Goal: Transaction & Acquisition: Purchase product/service

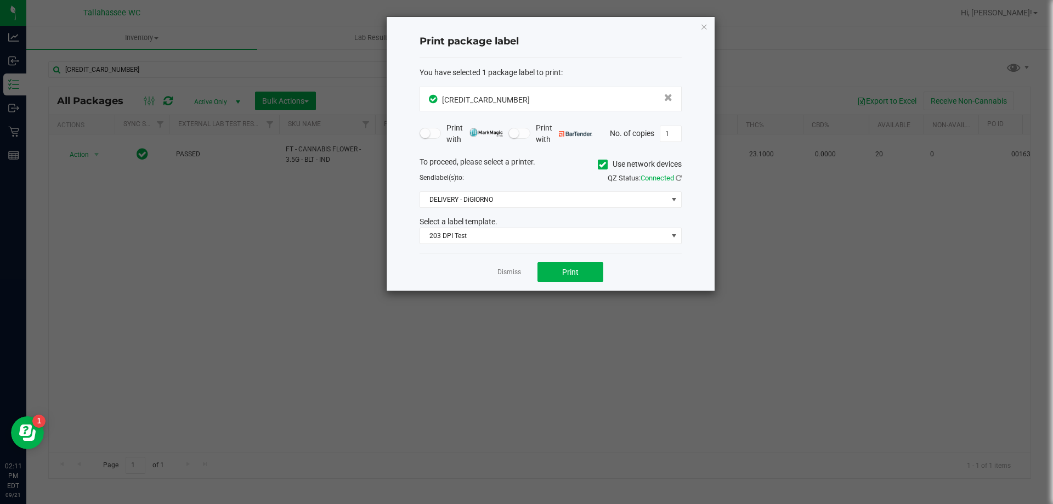
click at [703, 33] on div "Print package label You have selected 1 package label to print : [CREDIT_CARD_N…" at bounding box center [551, 154] width 328 height 274
click at [701, 24] on icon "button" at bounding box center [704, 26] width 8 height 13
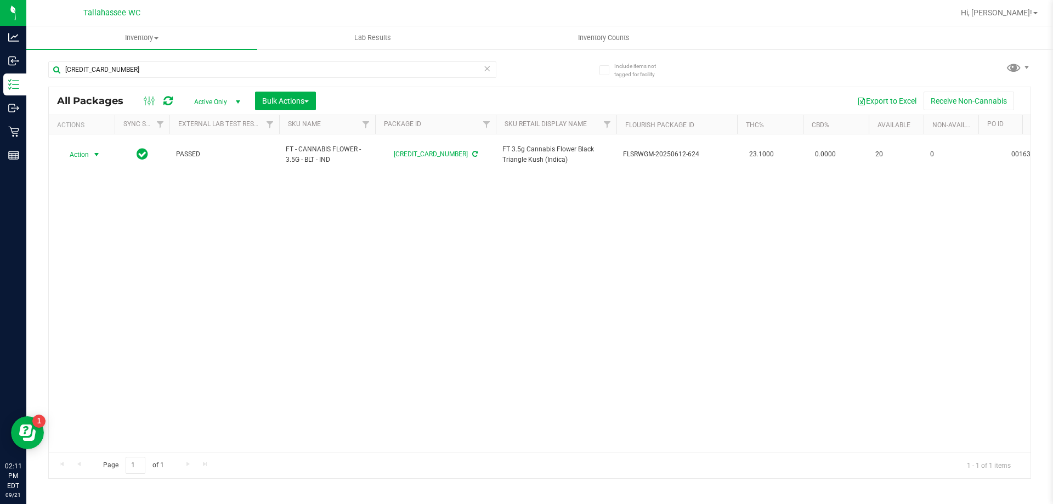
click at [488, 68] on icon at bounding box center [487, 67] width 8 height 13
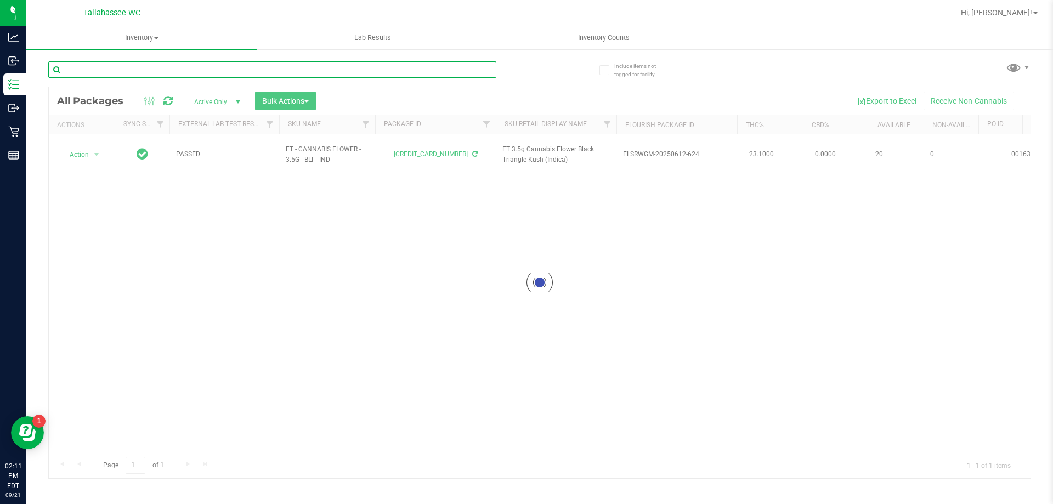
click at [484, 69] on input "text" at bounding box center [272, 69] width 448 height 16
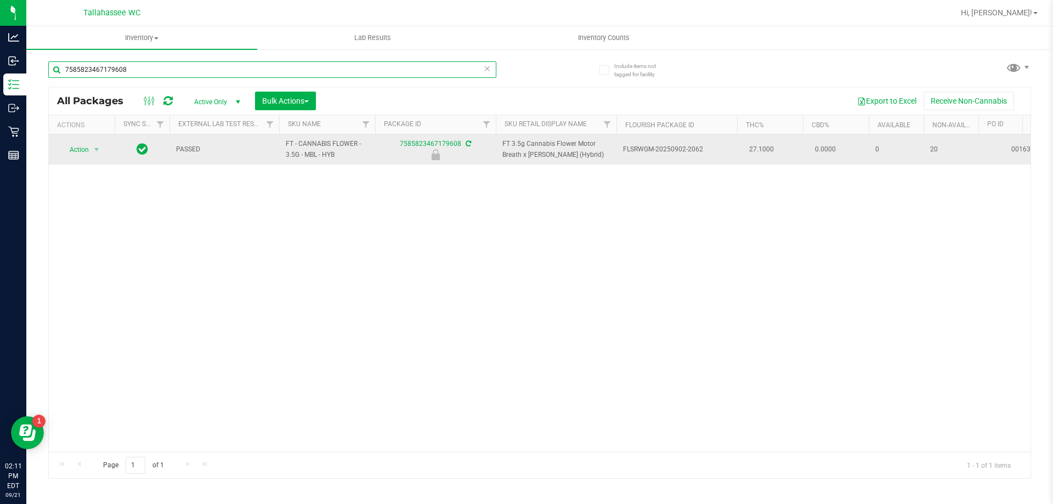
type input "7585823467179608"
click at [67, 156] on span "Action" at bounding box center [75, 149] width 30 height 15
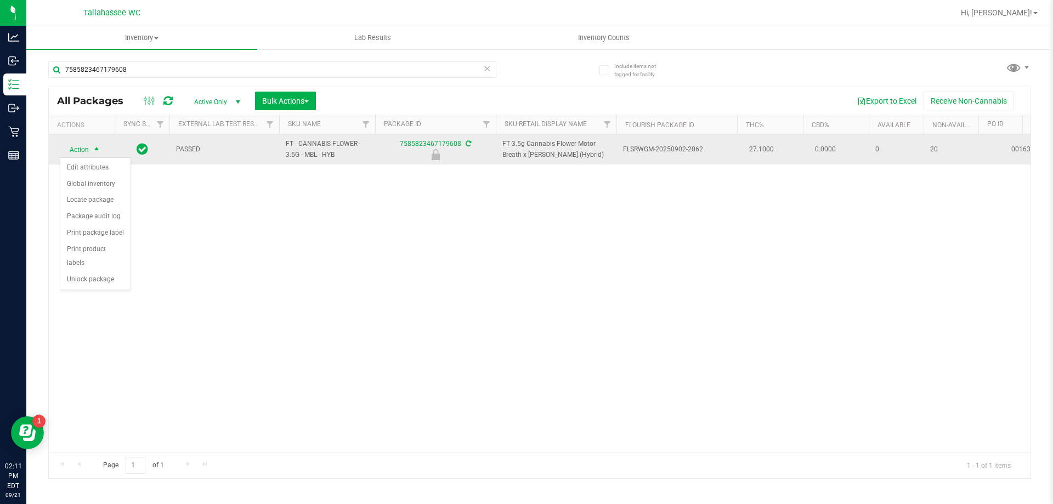
click at [71, 153] on span "Action" at bounding box center [75, 149] width 30 height 15
click at [81, 149] on span "Action" at bounding box center [75, 149] width 30 height 15
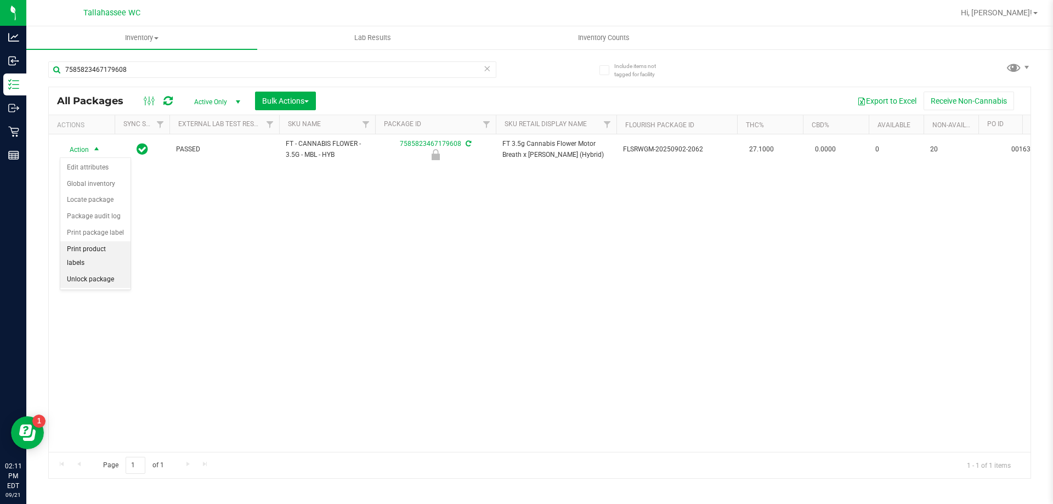
click at [95, 255] on li "Print product labels" at bounding box center [95, 256] width 70 height 30
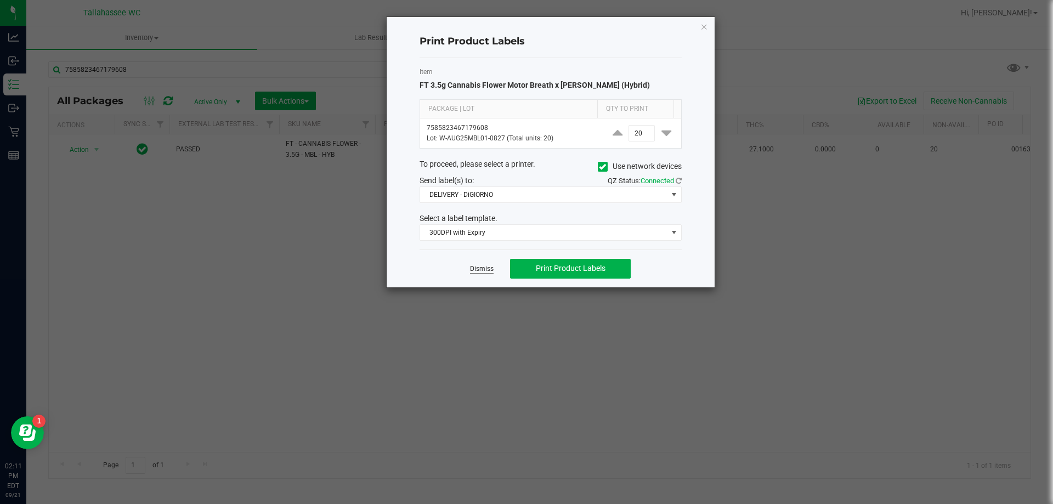
click at [477, 265] on link "Dismiss" at bounding box center [482, 268] width 24 height 9
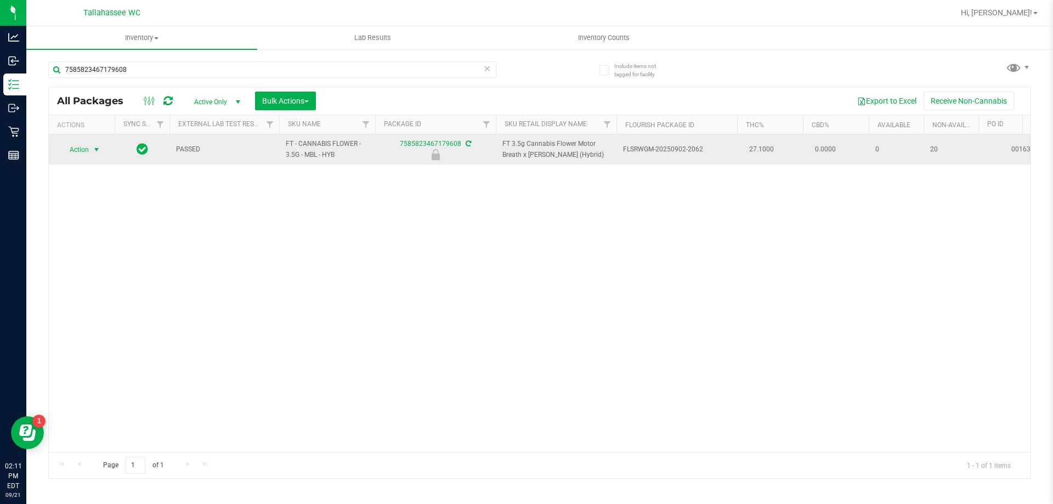
click at [93, 151] on span "select" at bounding box center [96, 149] width 9 height 9
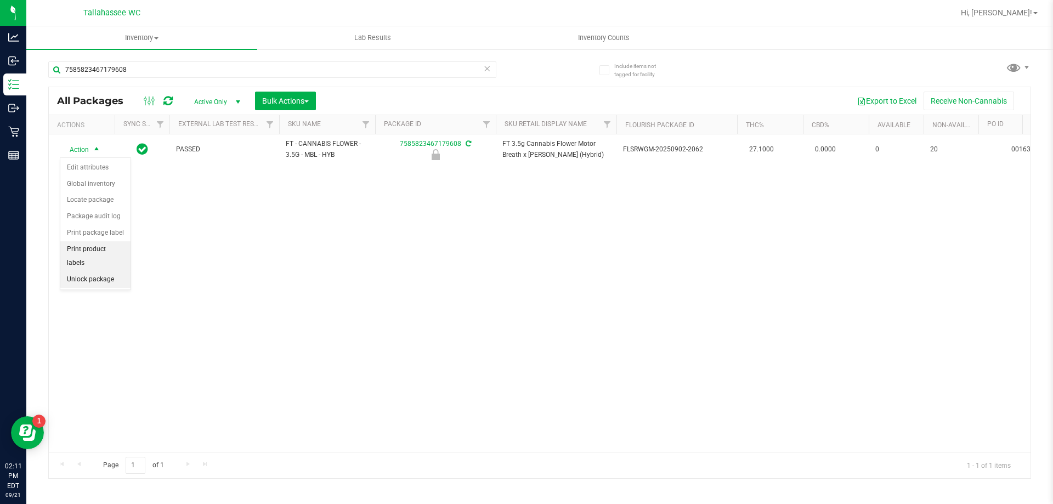
click at [113, 257] on ul "Edit attributes Global inventory Locate package Package audit log Print package…" at bounding box center [95, 224] width 70 height 128
click at [90, 271] on li "Unlock package" at bounding box center [95, 279] width 70 height 16
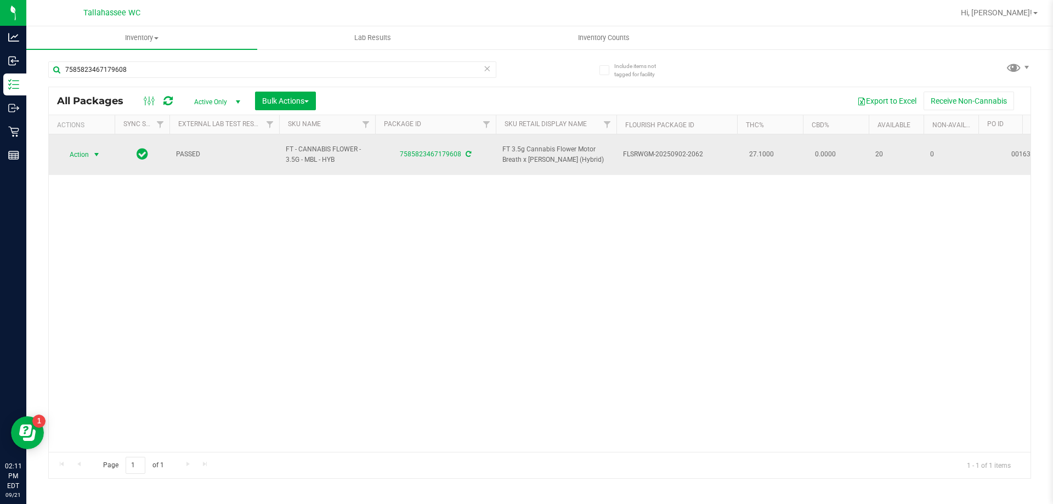
click at [79, 150] on span "Action" at bounding box center [75, 154] width 30 height 15
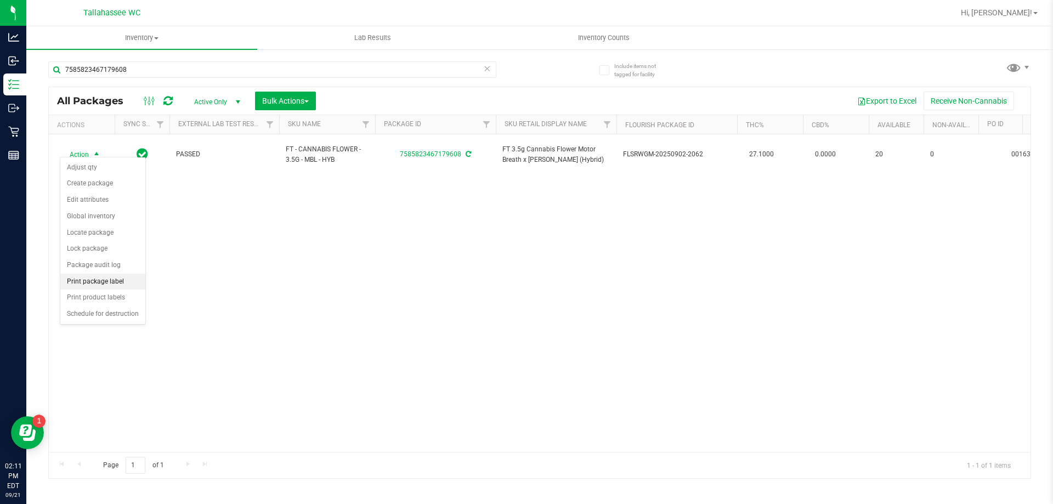
click at [93, 280] on li "Print package label" at bounding box center [102, 282] width 85 height 16
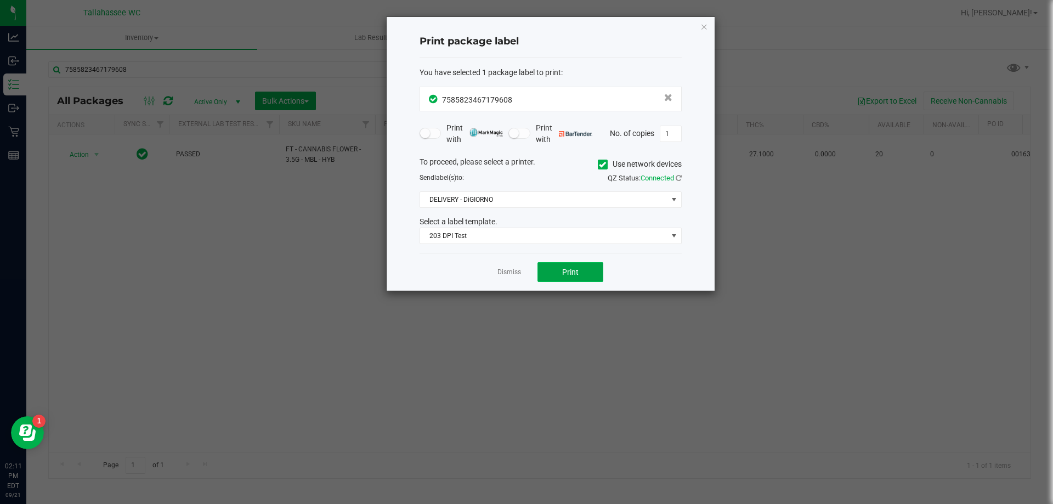
click at [578, 277] on button "Print" at bounding box center [570, 272] width 66 height 20
click at [705, 26] on icon "button" at bounding box center [704, 26] width 8 height 13
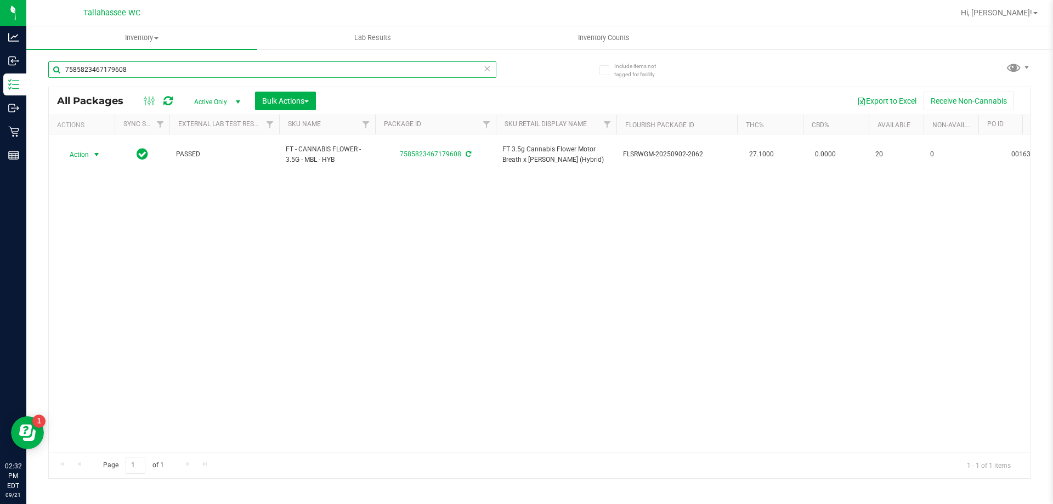
click at [461, 61] on input "7585823467179608" at bounding box center [272, 69] width 448 height 16
click at [459, 71] on input "7585823467179608" at bounding box center [272, 69] width 448 height 16
click at [458, 71] on input "7585823467179608" at bounding box center [272, 69] width 448 height 16
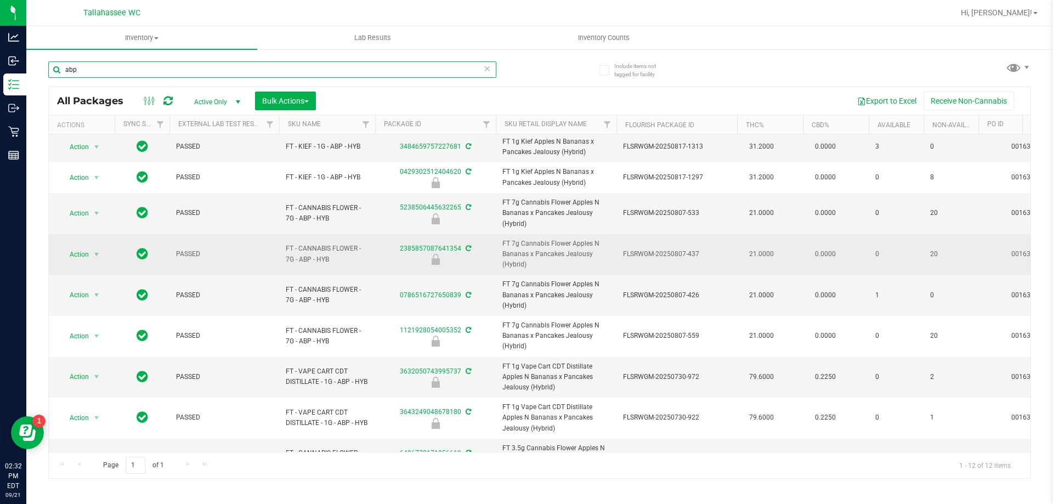
scroll to position [110, 0]
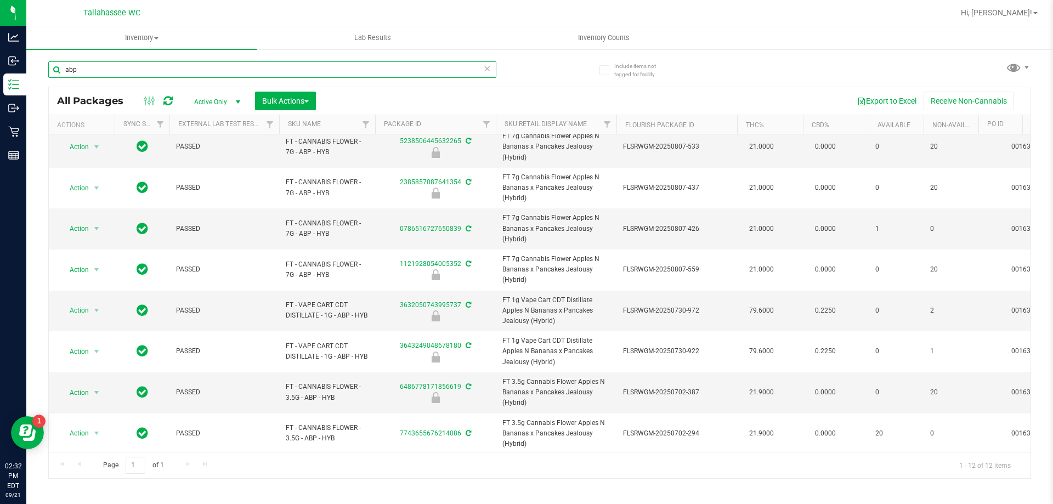
click at [123, 67] on input "abp" at bounding box center [272, 69] width 448 height 16
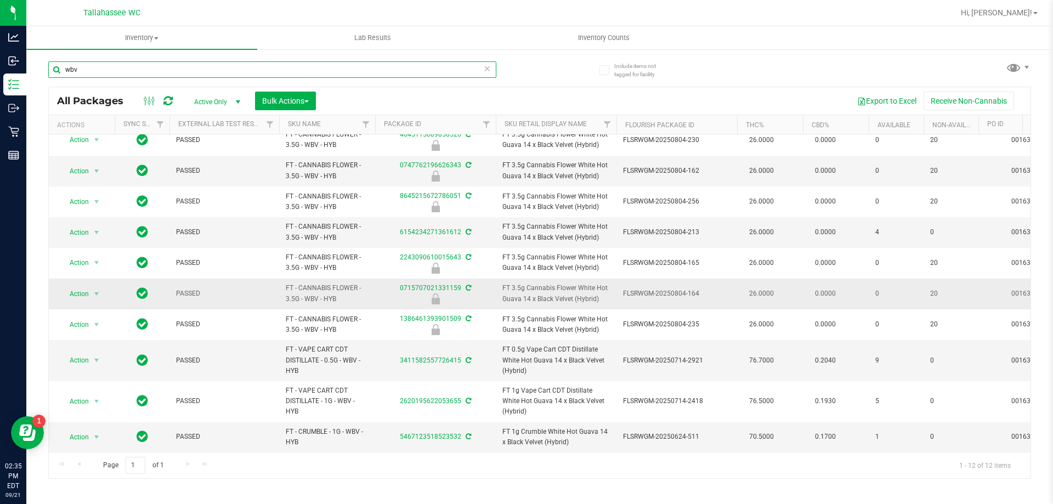
scroll to position [78, 0]
click at [193, 73] on input "wbv" at bounding box center [272, 69] width 448 height 16
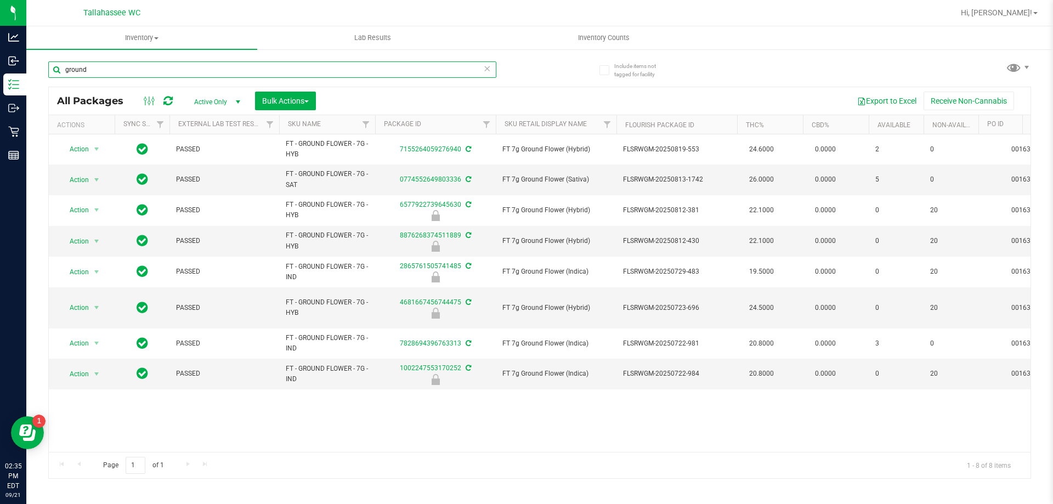
click at [242, 69] on input "ground" at bounding box center [272, 69] width 448 height 16
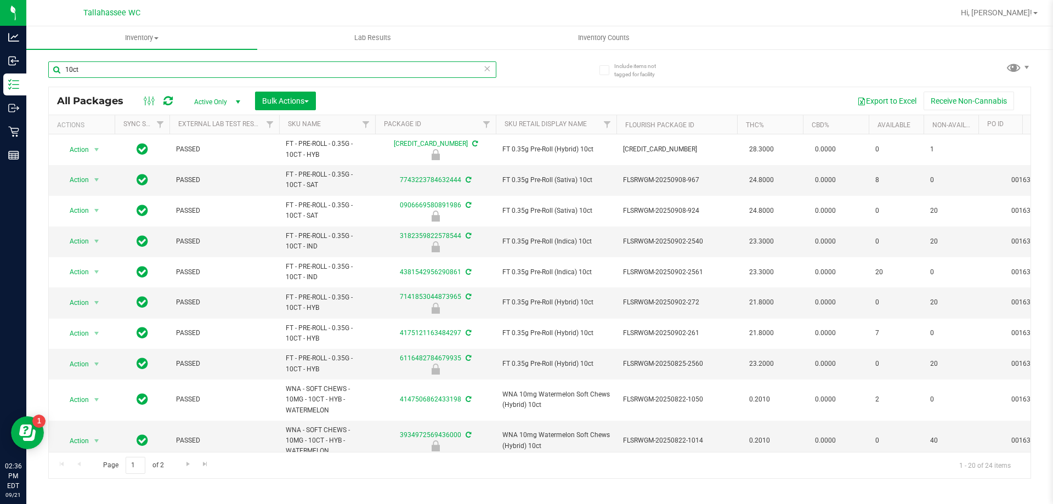
click at [145, 71] on input "10ct" at bounding box center [272, 69] width 448 height 16
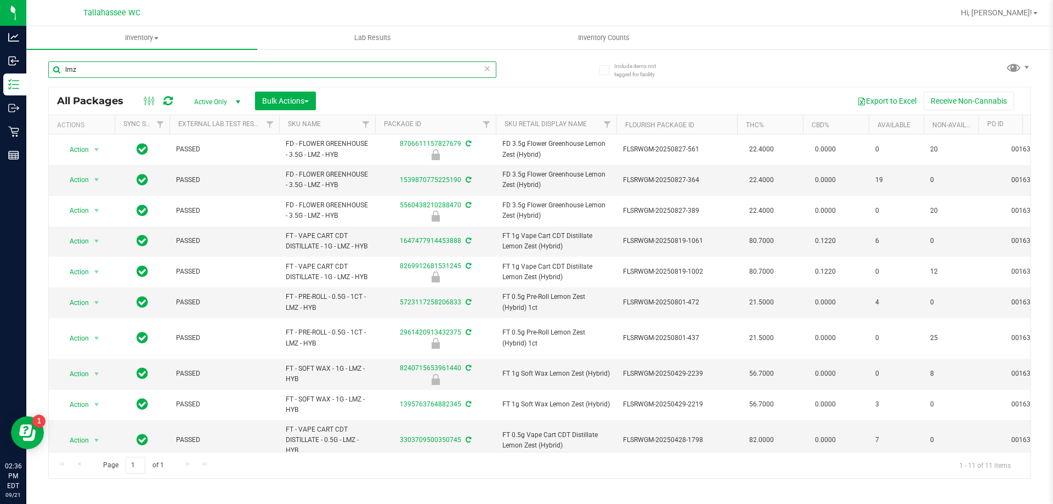
click at [146, 71] on input "lmz" at bounding box center [272, 69] width 448 height 16
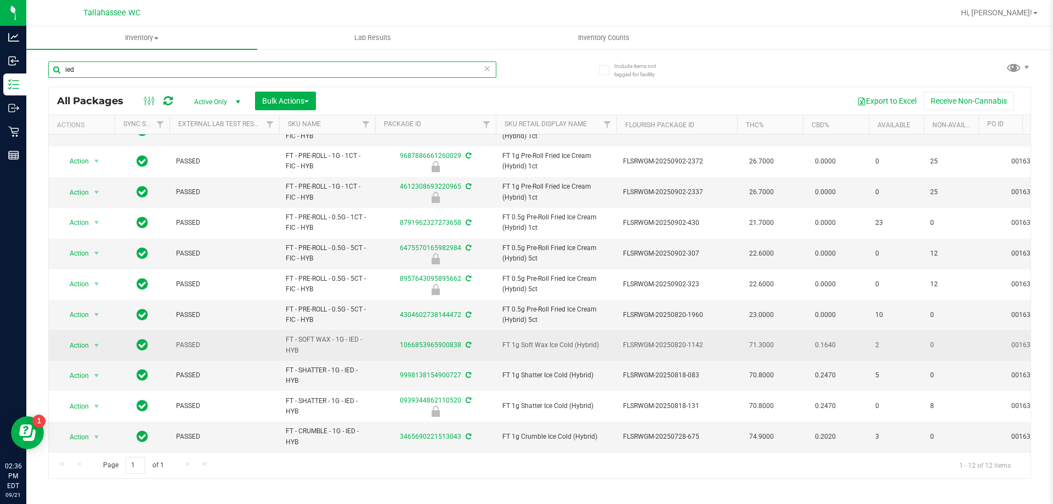
scroll to position [57, 0]
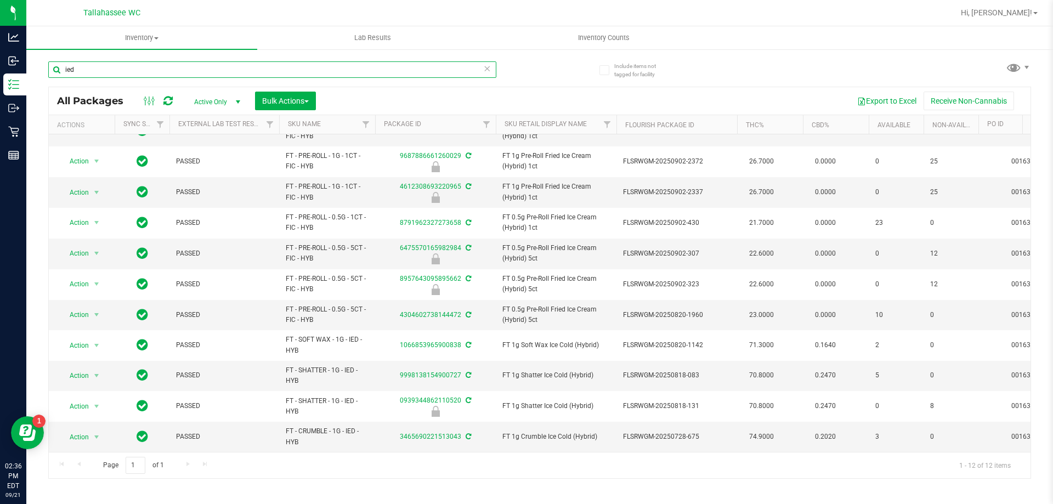
click at [89, 66] on input "ied" at bounding box center [272, 69] width 448 height 16
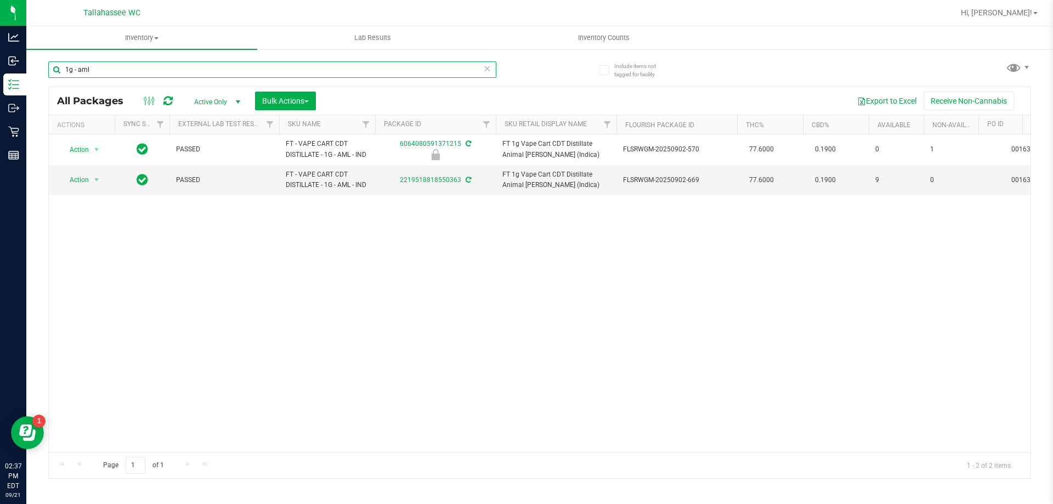
click at [81, 70] on input "1g - aml" at bounding box center [272, 69] width 448 height 16
click at [68, 66] on input "1g - ckz" at bounding box center [272, 69] width 448 height 16
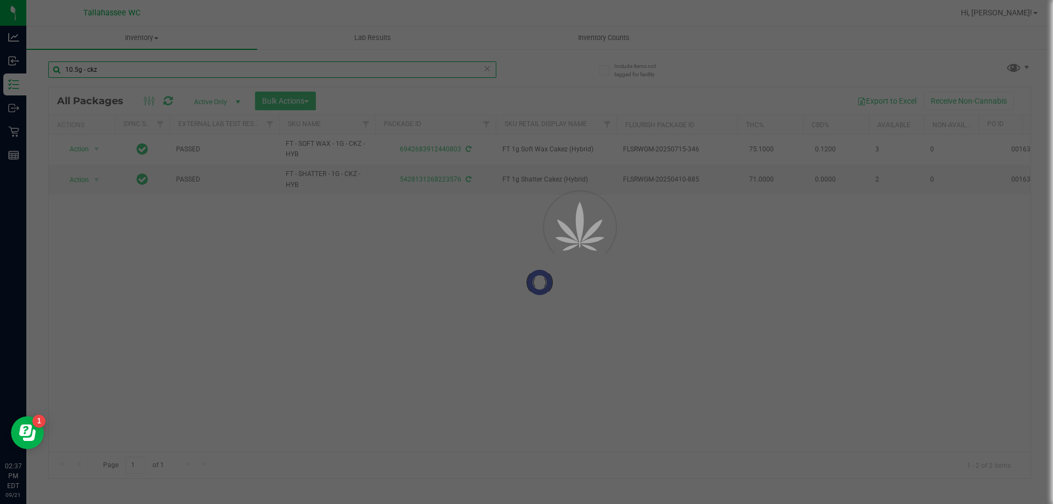
click at [93, 66] on input "10.5g - ckz" at bounding box center [272, 69] width 448 height 16
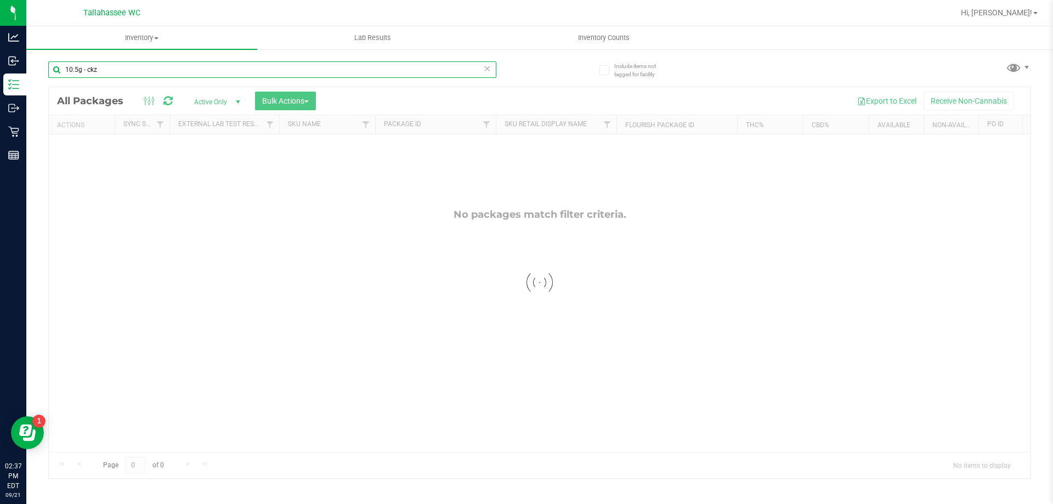
click at [93, 68] on input "10.5g - ckz" at bounding box center [272, 69] width 448 height 16
click at [68, 66] on input "10.5g - amn" at bounding box center [272, 69] width 448 height 16
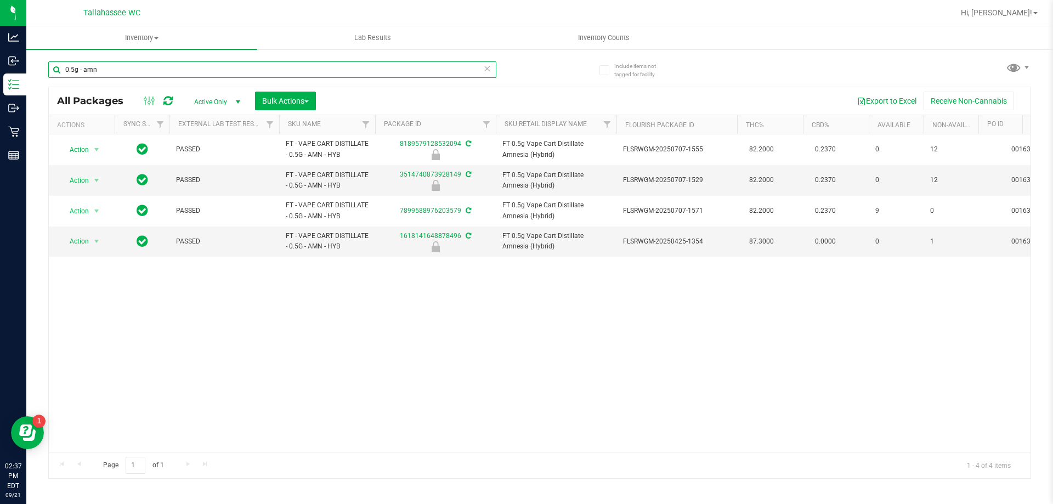
click at [89, 72] on input "0.5g - amn" at bounding box center [272, 69] width 448 height 16
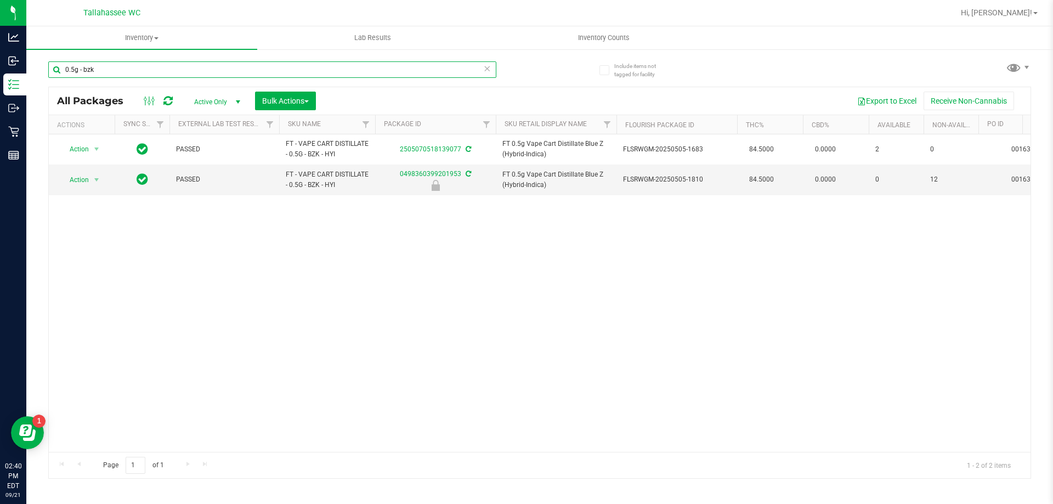
click at [90, 69] on input "0.5g - bzk" at bounding box center [272, 69] width 448 height 16
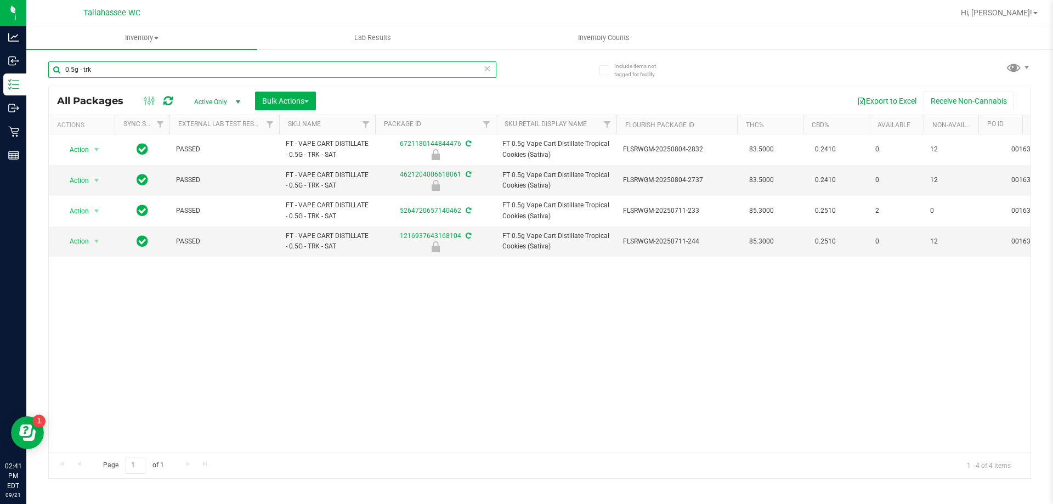
click at [74, 69] on input "0.5g - trk" at bounding box center [272, 69] width 448 height 16
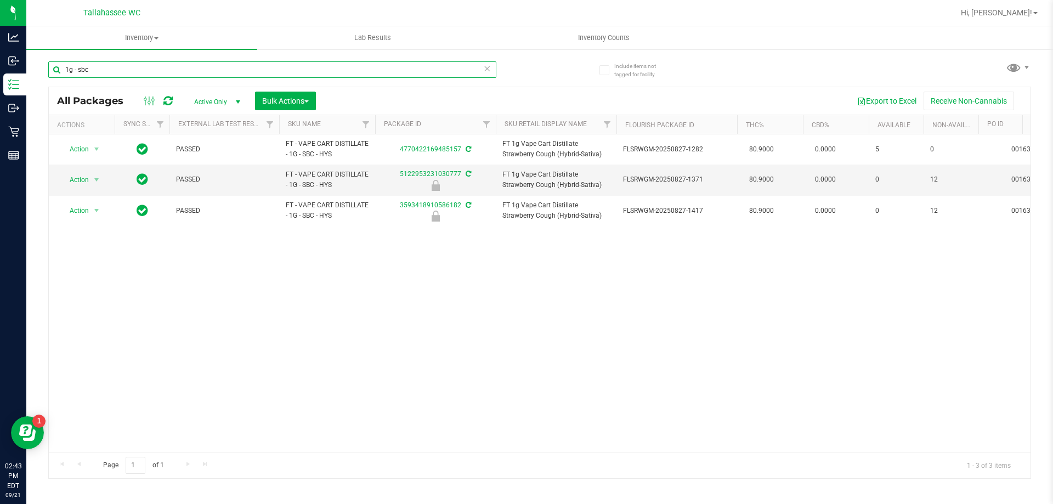
type input "1g - sbc"
click at [489, 70] on icon at bounding box center [487, 67] width 8 height 13
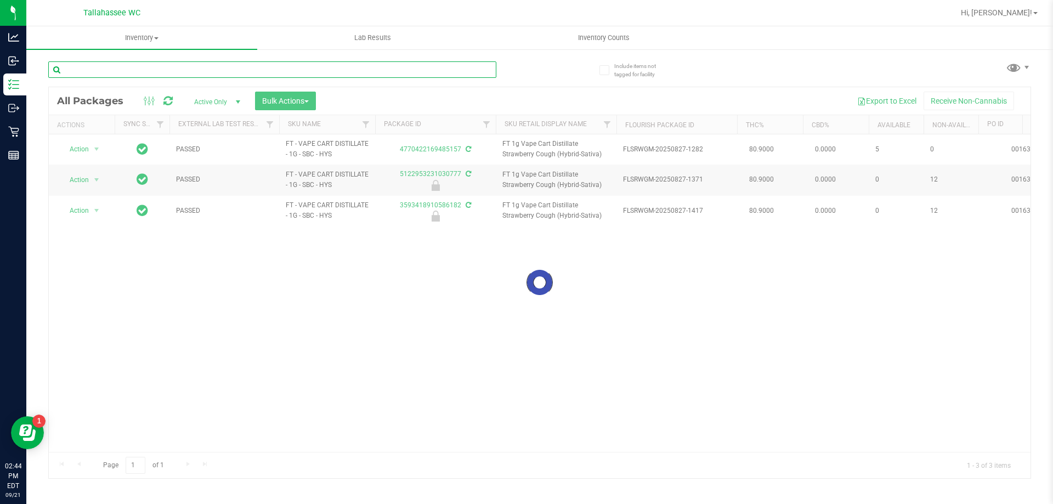
click at [470, 70] on input "text" at bounding box center [272, 69] width 448 height 16
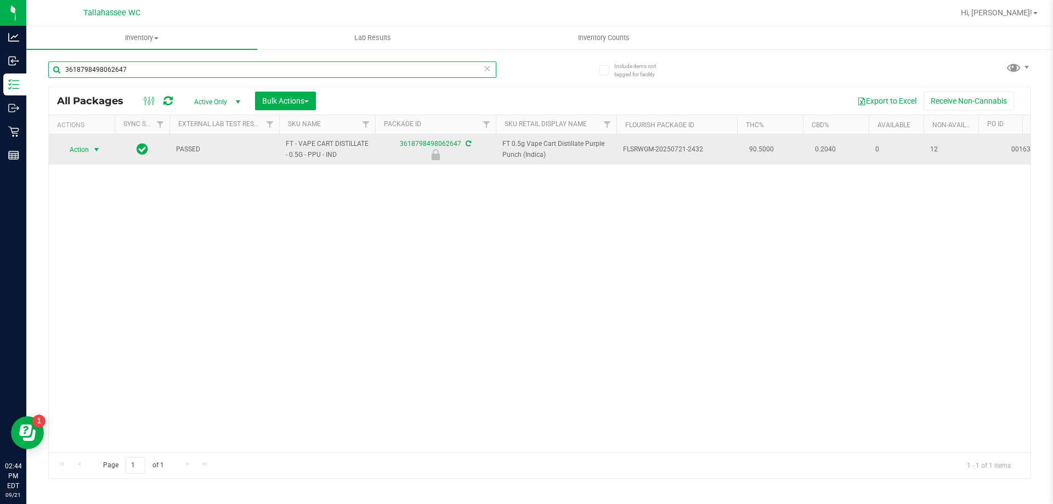
type input "3618798498062647"
click at [78, 148] on span "Action" at bounding box center [75, 149] width 30 height 15
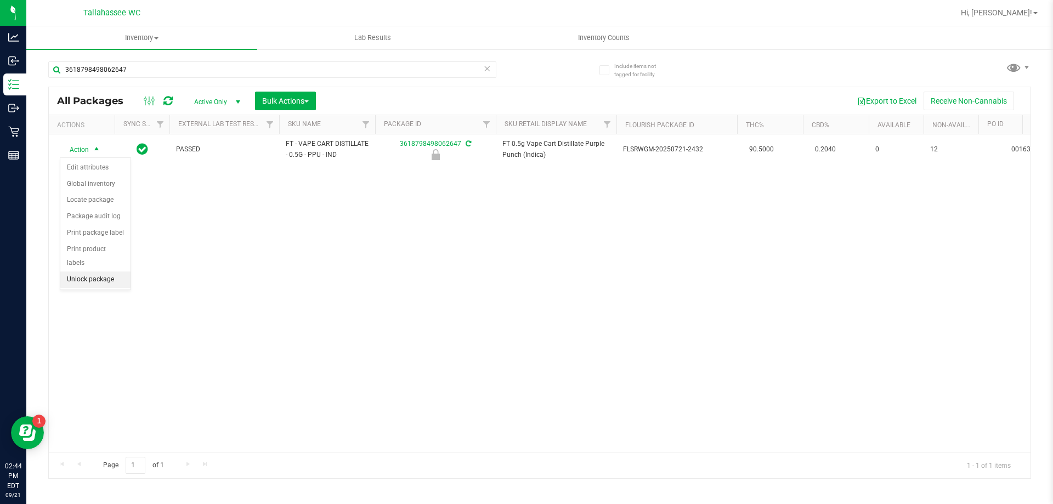
click at [84, 271] on li "Unlock package" at bounding box center [95, 279] width 70 height 16
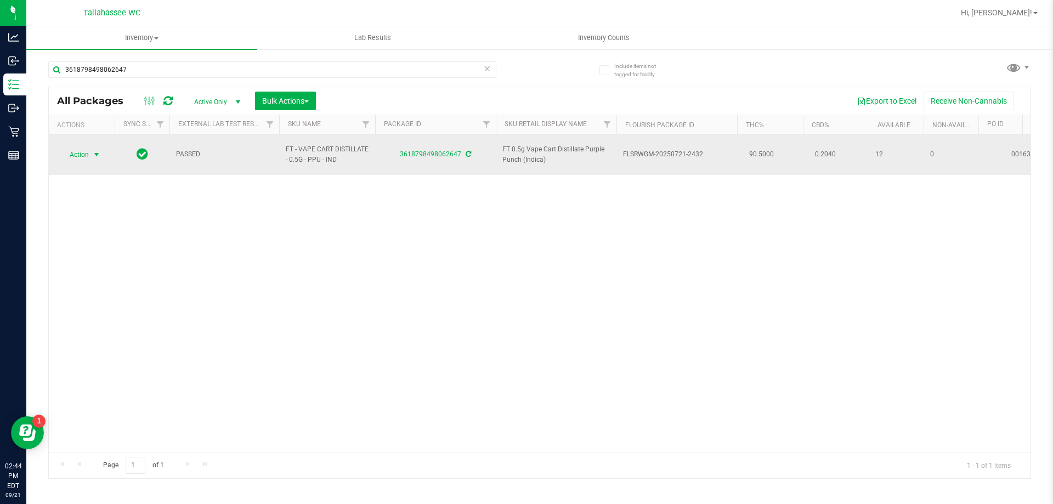
click at [79, 147] on span "Action" at bounding box center [75, 154] width 30 height 15
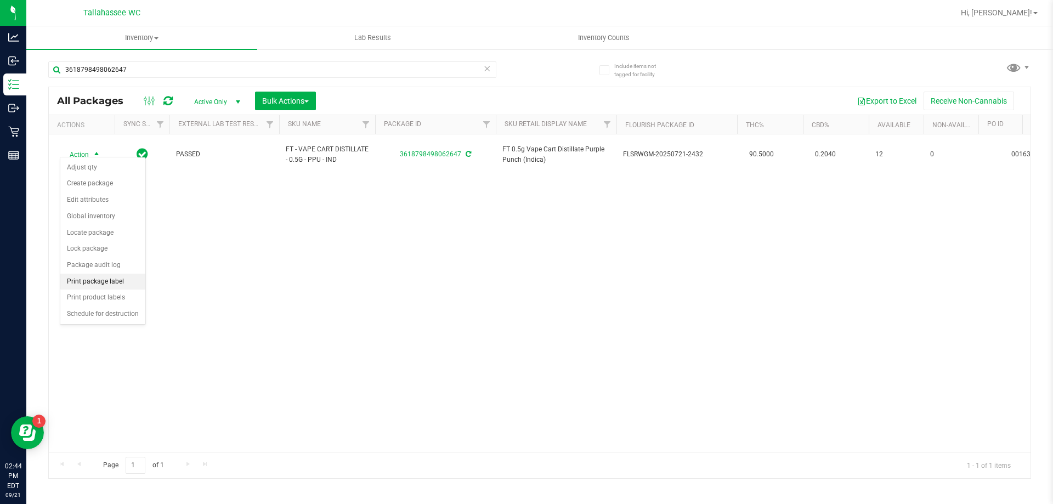
click at [100, 284] on li "Print package label" at bounding box center [102, 282] width 85 height 16
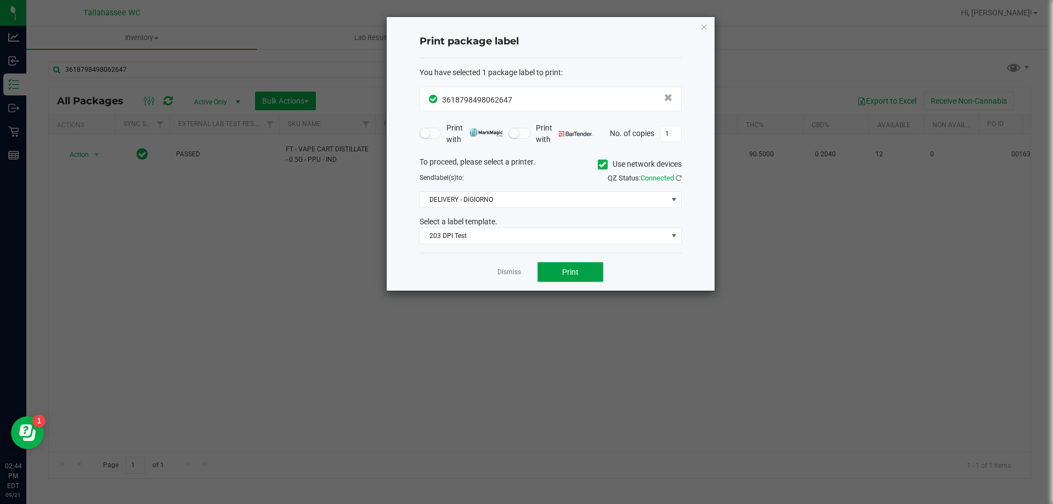
click at [585, 270] on button "Print" at bounding box center [570, 272] width 66 height 20
click at [513, 271] on link "Dismiss" at bounding box center [509, 272] width 24 height 9
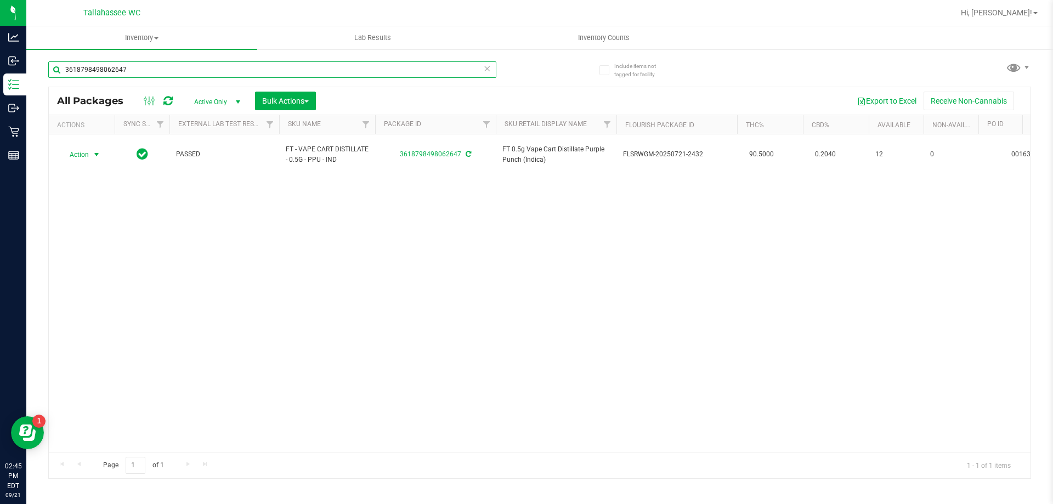
click at [492, 71] on input "3618798498062647" at bounding box center [272, 69] width 448 height 16
click at [487, 71] on icon at bounding box center [487, 67] width 8 height 13
click at [478, 75] on input "text" at bounding box center [272, 69] width 448 height 16
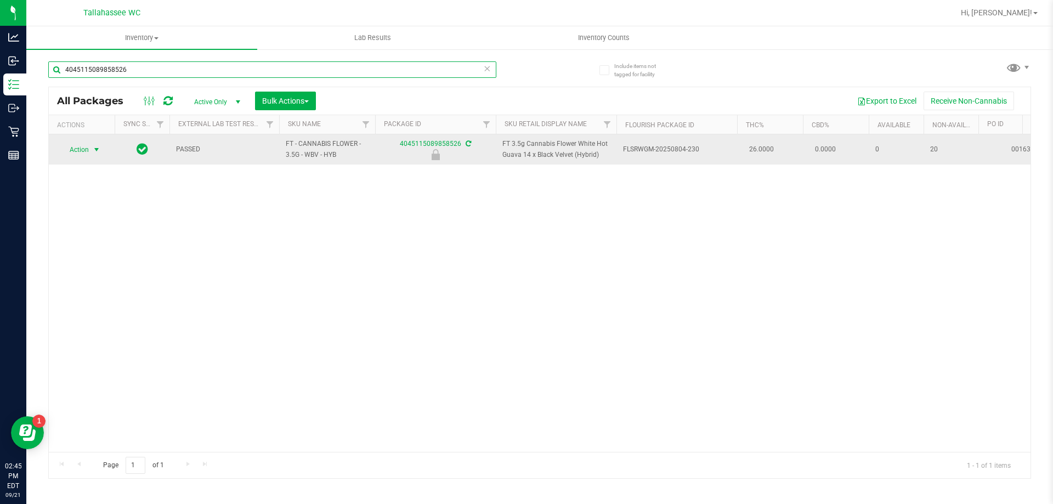
type input "4045115089858526"
click at [99, 152] on span "select" at bounding box center [96, 149] width 9 height 9
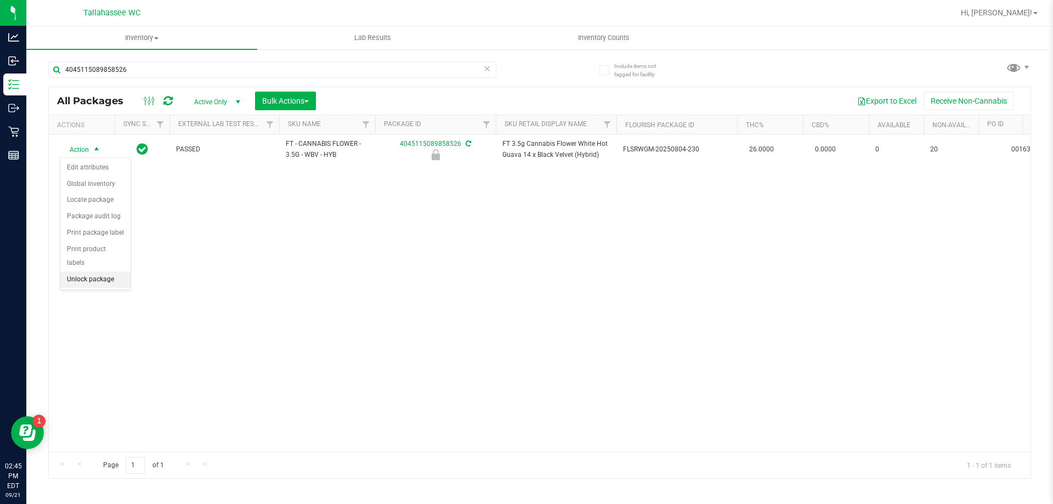
click at [91, 271] on li "Unlock package" at bounding box center [95, 279] width 70 height 16
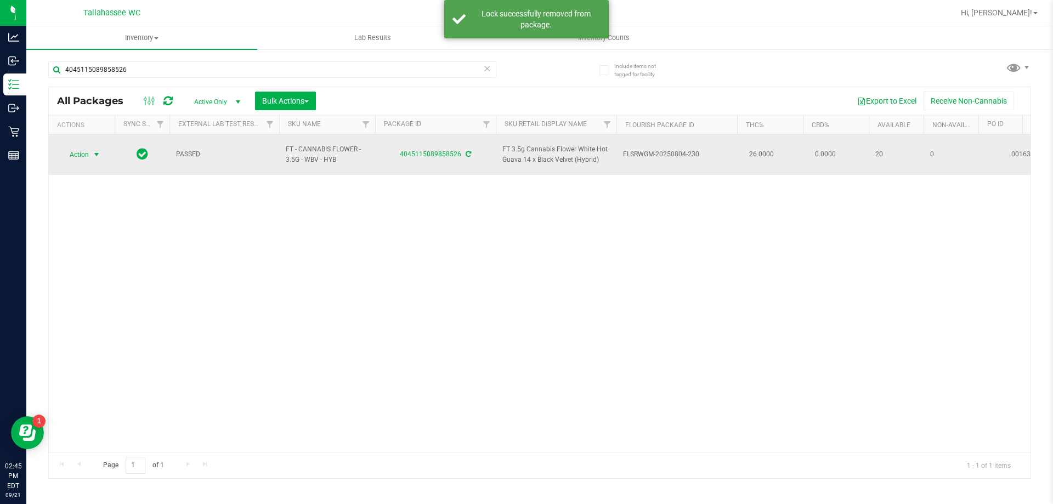
click at [98, 151] on span "select" at bounding box center [96, 154] width 9 height 9
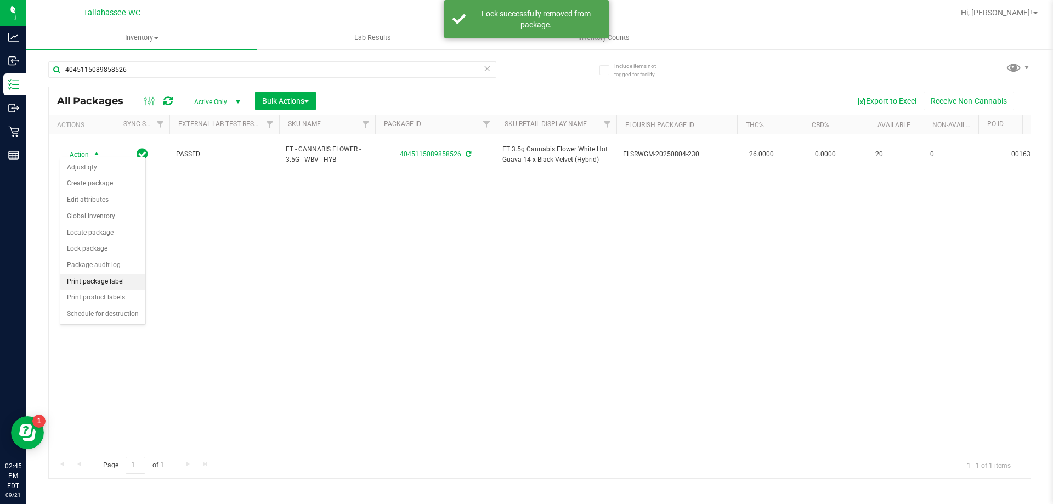
click at [116, 280] on li "Print package label" at bounding box center [102, 282] width 85 height 16
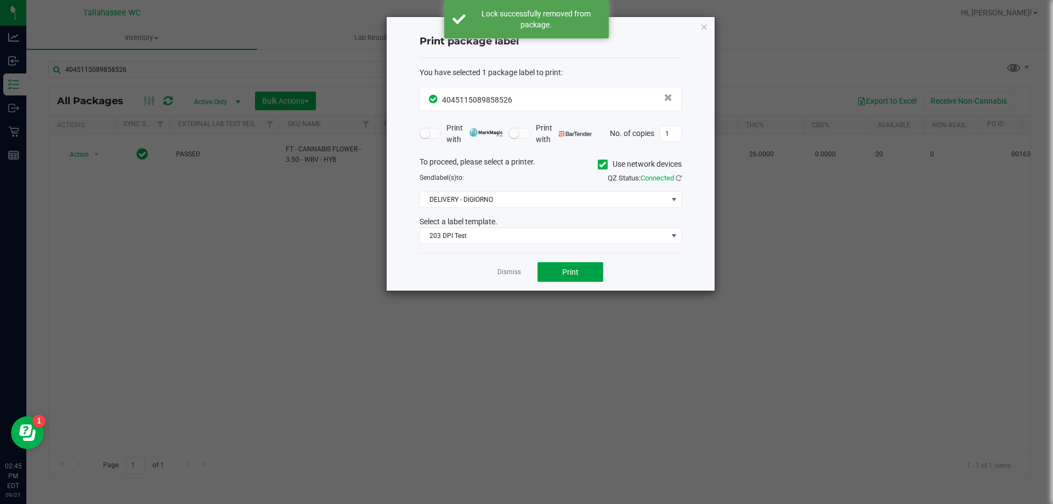
click at [574, 275] on span "Print" at bounding box center [570, 272] width 16 height 9
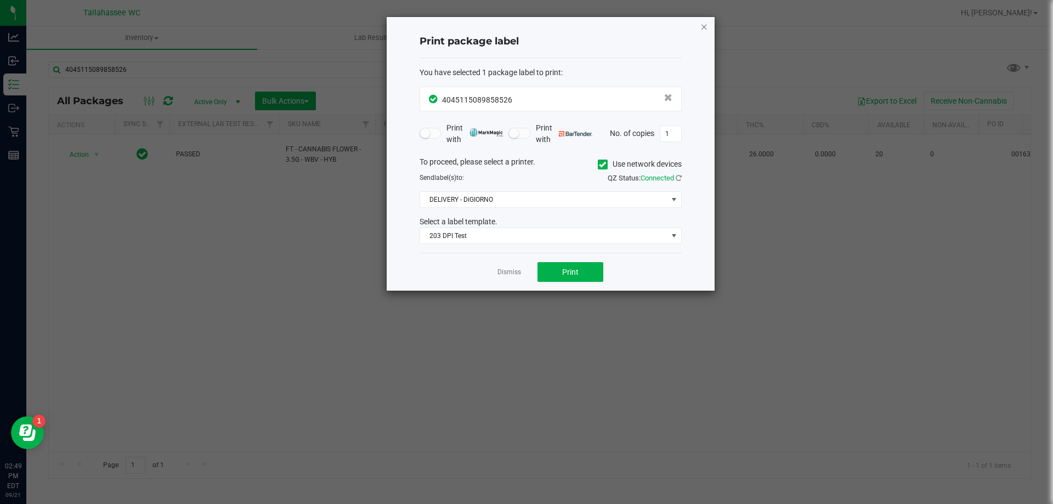
click at [700, 27] on div "Print package label You have selected 1 package label to print : 40451150898585…" at bounding box center [551, 154] width 328 height 274
click at [703, 26] on icon "button" at bounding box center [704, 26] width 8 height 13
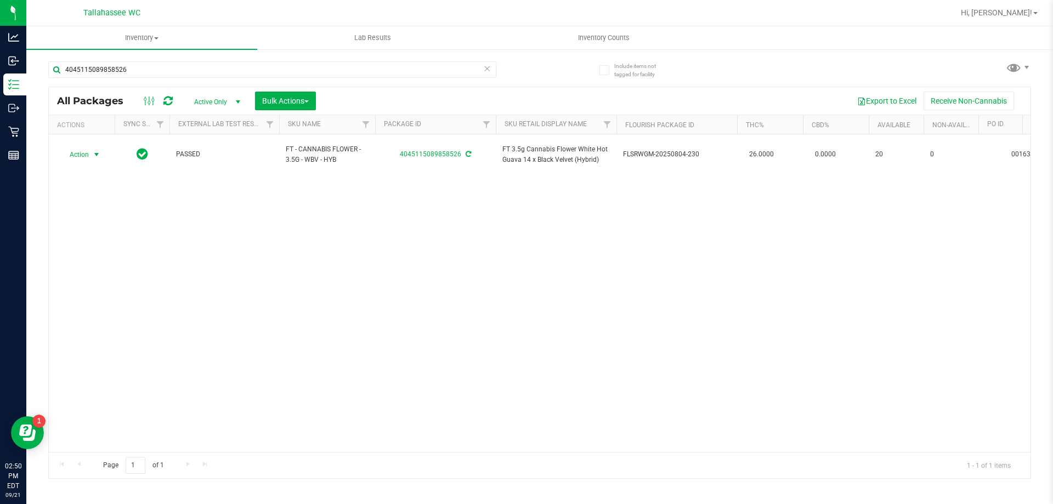
click at [414, 83] on div "4045115089858526" at bounding box center [272, 73] width 448 height 25
click at [416, 76] on input "4045115089858526" at bounding box center [272, 69] width 448 height 16
type input "4"
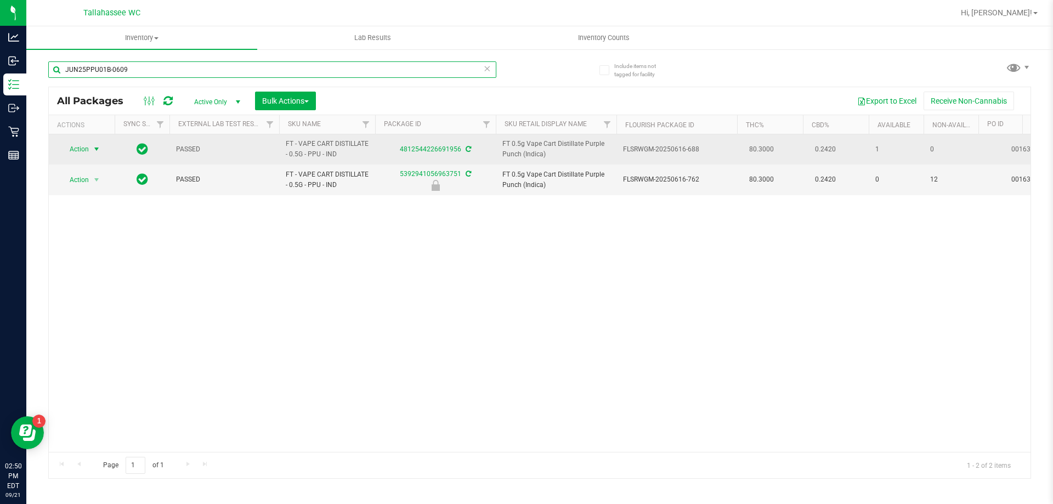
type input "JUN25PPU01B-0609"
click at [100, 145] on span "select" at bounding box center [96, 149] width 9 height 9
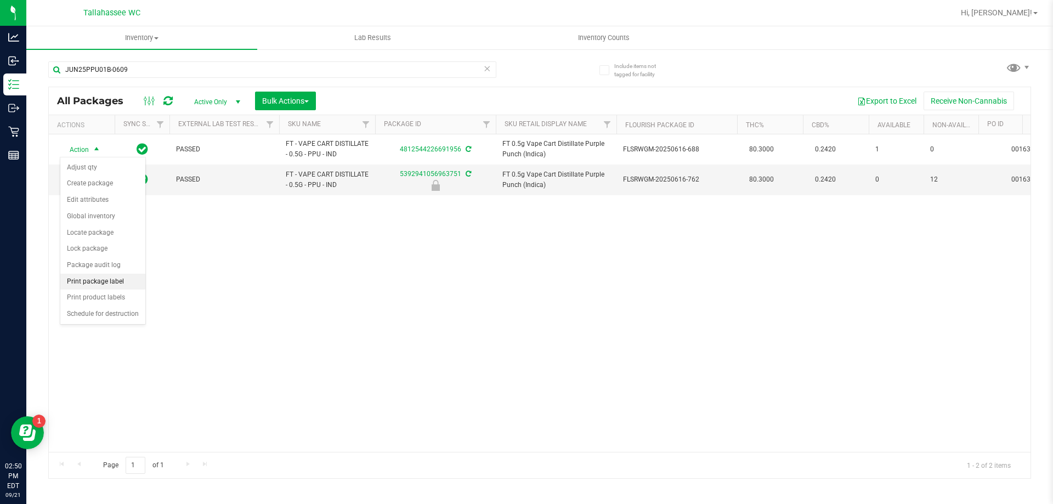
click at [115, 275] on li "Print package label" at bounding box center [102, 282] width 85 height 16
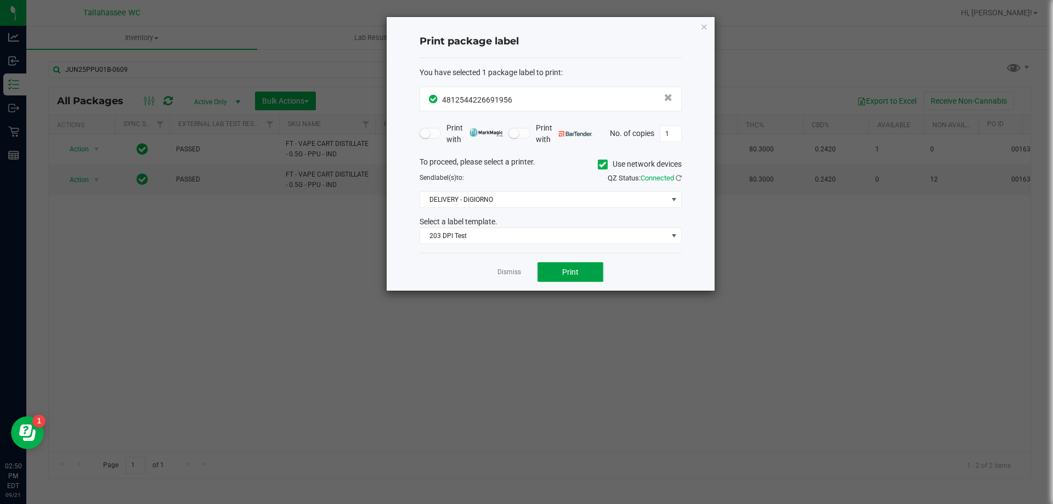
click at [563, 268] on span "Print" at bounding box center [570, 272] width 16 height 9
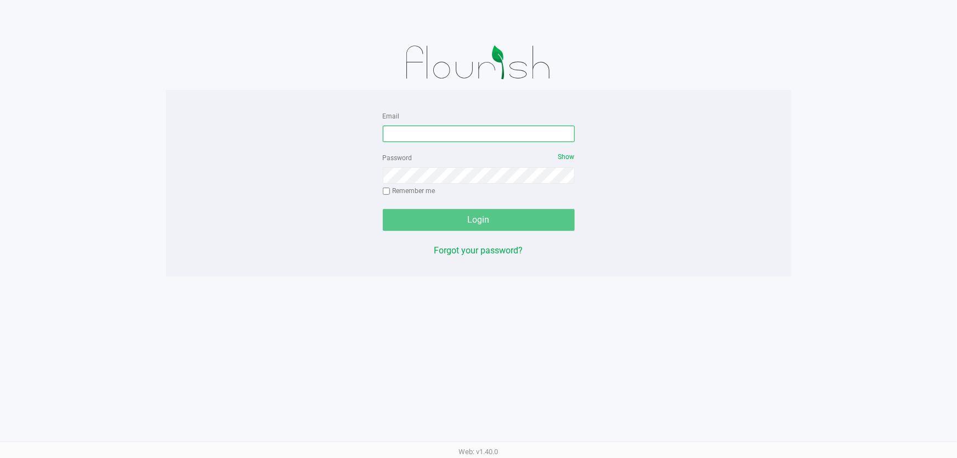
click at [476, 133] on input "Email" at bounding box center [479, 134] width 192 height 16
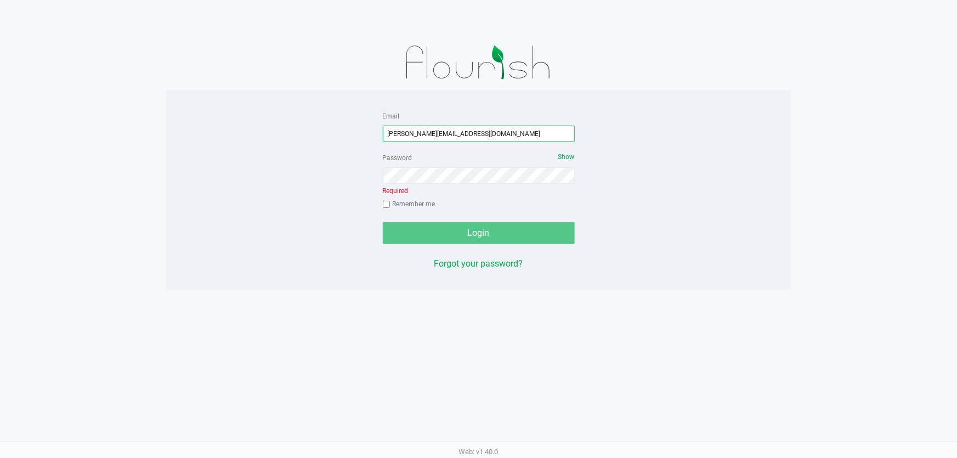
click at [476, 133] on input "sholley@liveparallel.co" at bounding box center [479, 134] width 192 height 16
type input "[PERSON_NAME][EMAIL_ADDRESS][DOMAIN_NAME]"
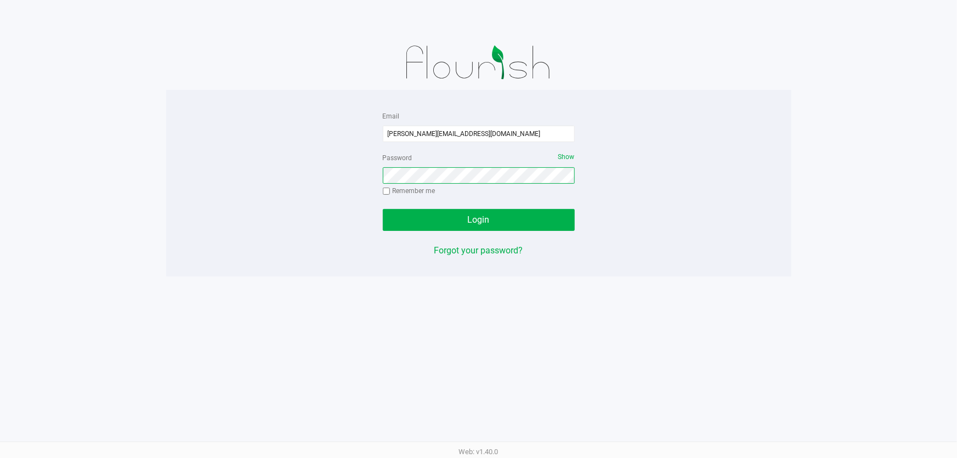
click at [383, 209] on button "Login" at bounding box center [479, 220] width 192 height 22
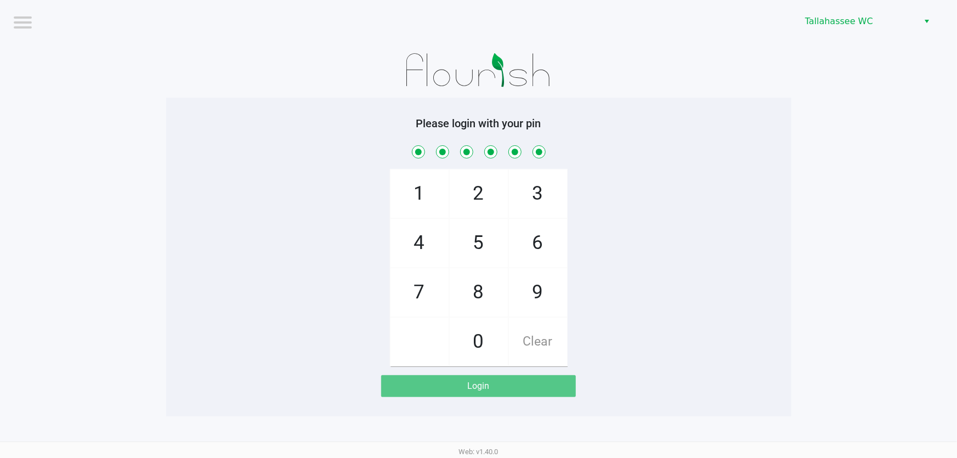
checkbox input "true"
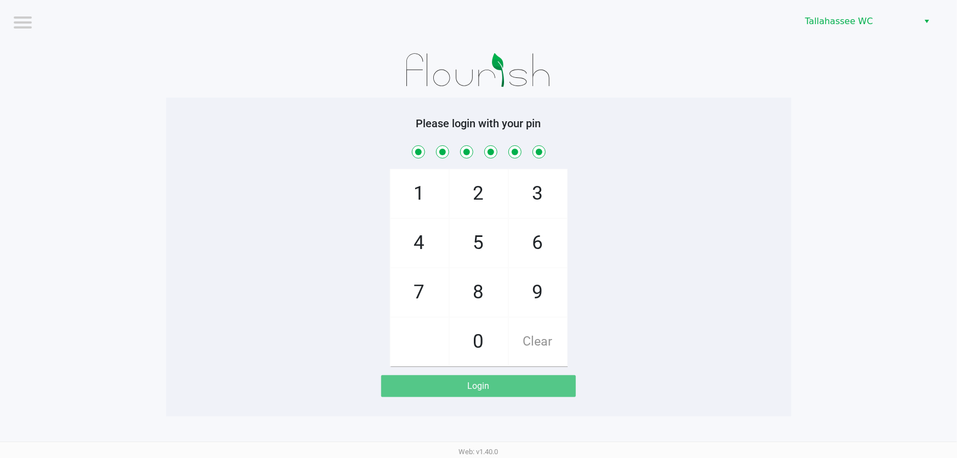
checkbox input "true"
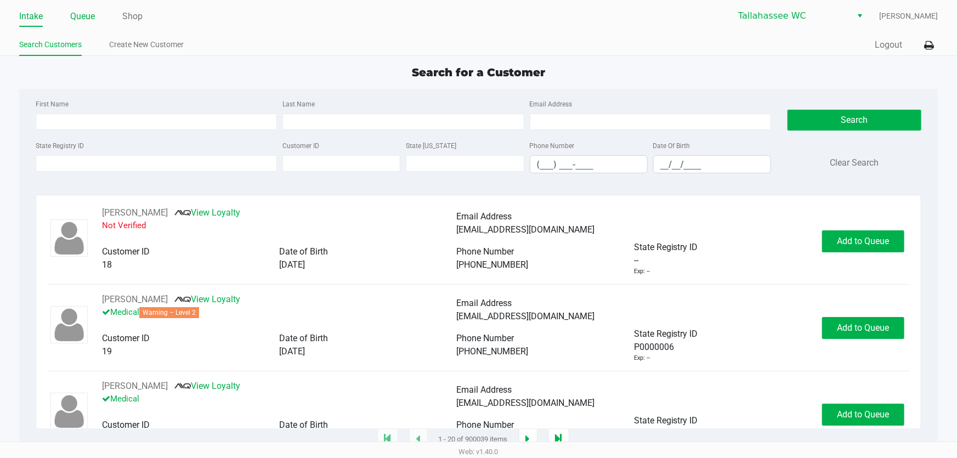
click at [93, 17] on link "Queue" at bounding box center [82, 16] width 25 height 15
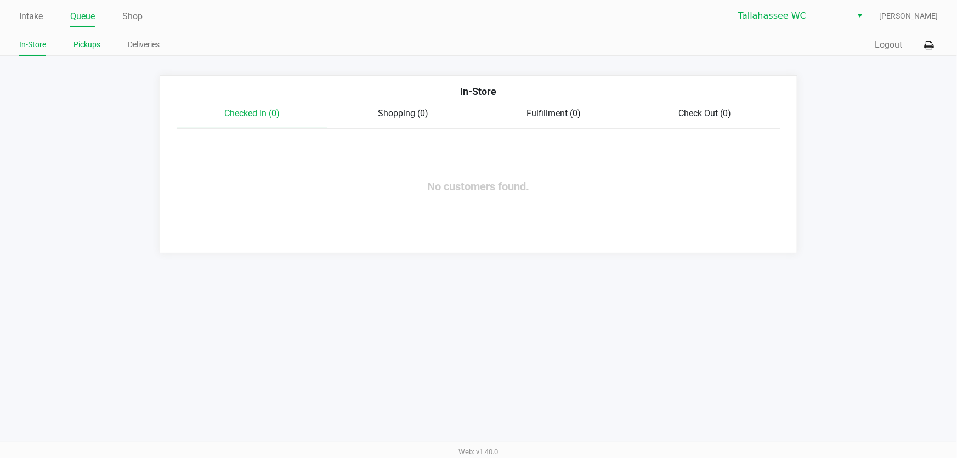
click at [85, 52] on li "Pickups" at bounding box center [86, 46] width 27 height 19
click at [81, 45] on link "Pickups" at bounding box center [86, 45] width 27 height 14
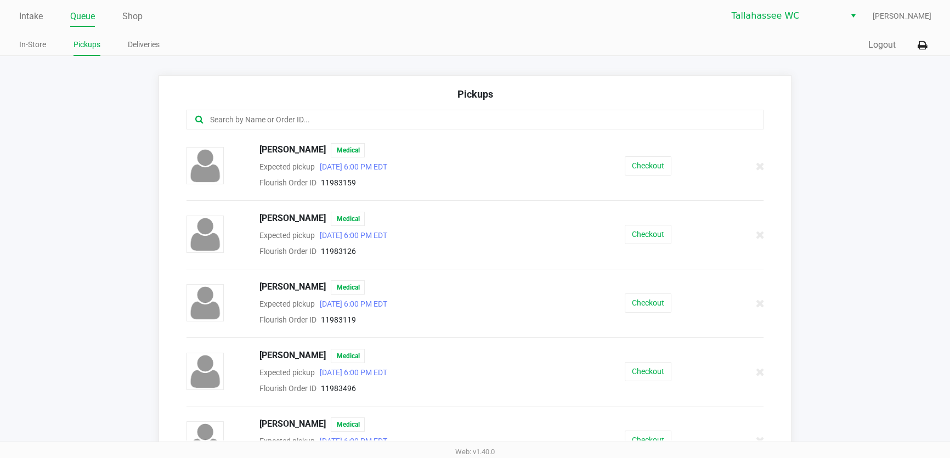
click at [257, 114] on input "text" at bounding box center [461, 119] width 504 height 13
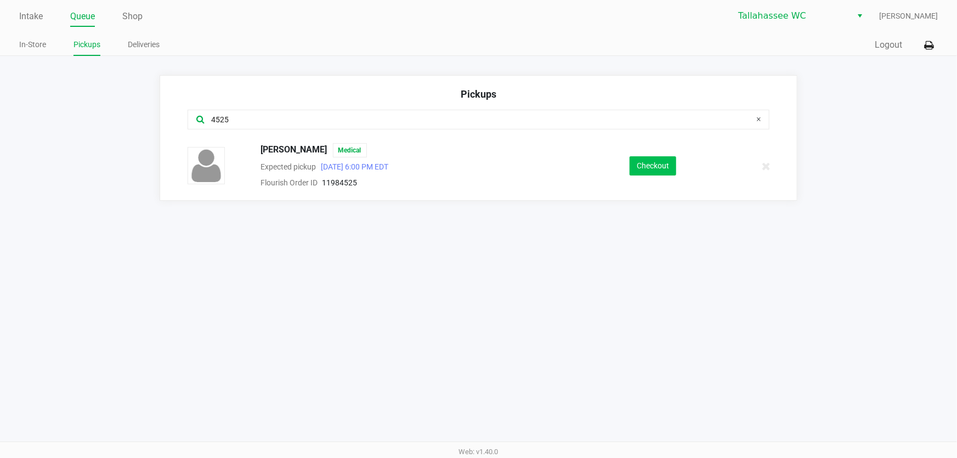
type input "4525"
click at [665, 172] on button "Checkout" at bounding box center [652, 165] width 47 height 19
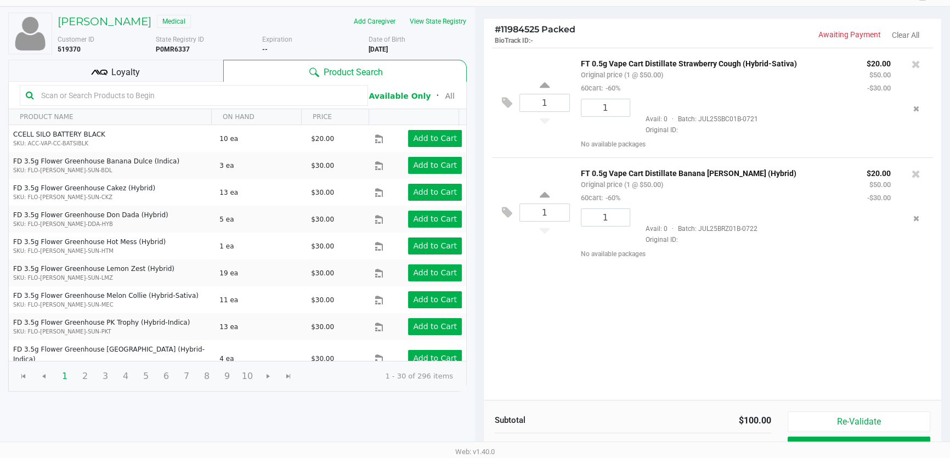
scroll to position [111, 0]
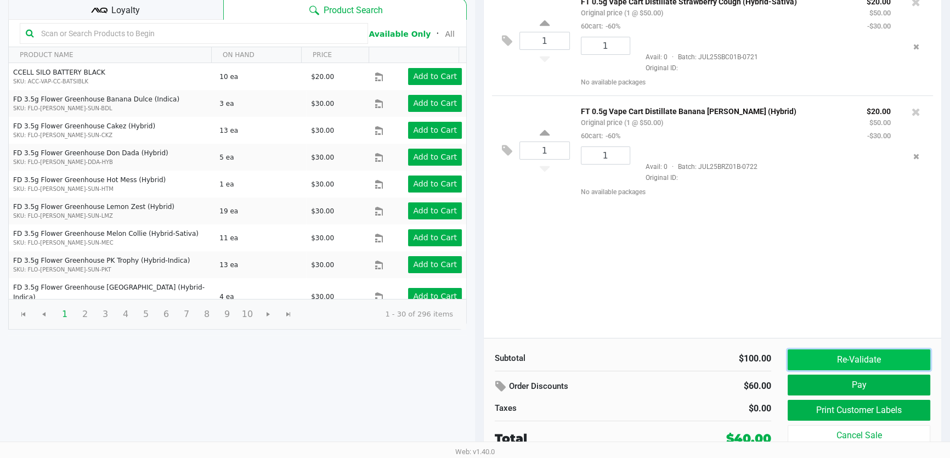
click at [863, 354] on button "Re-Validate" at bounding box center [858, 359] width 143 height 21
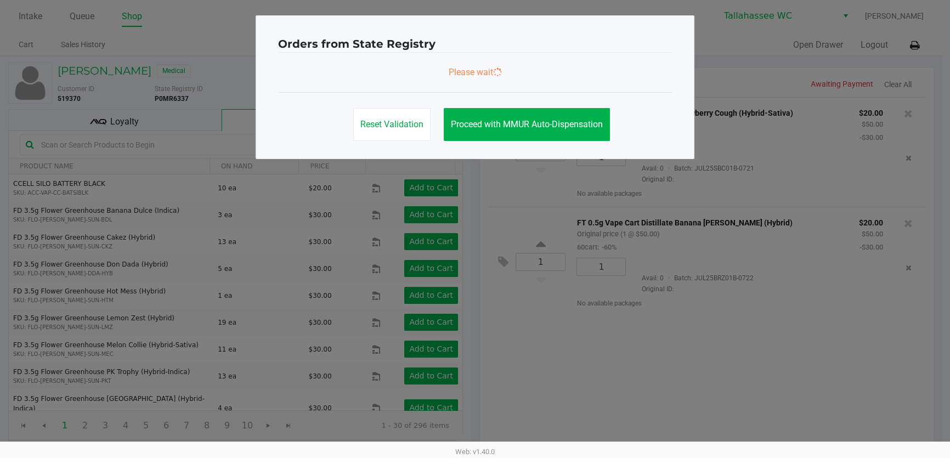
scroll to position [0, 0]
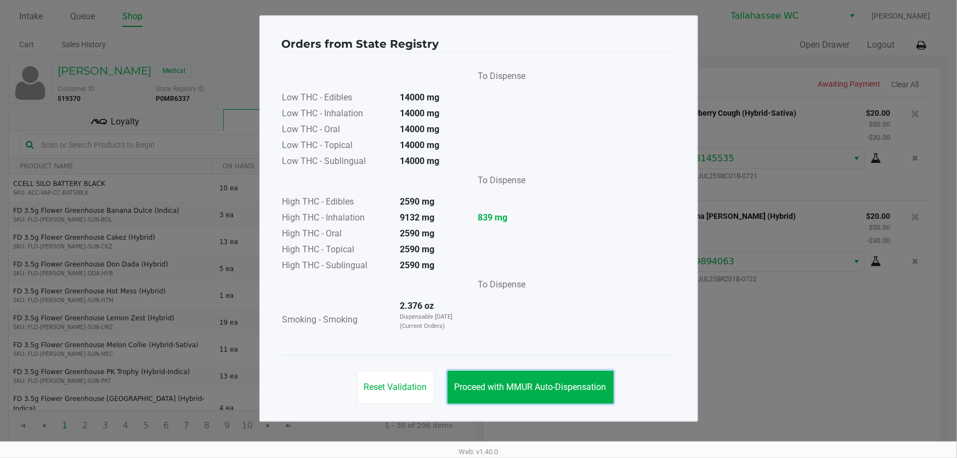
drag, startPoint x: 542, startPoint y: 379, endPoint x: 685, endPoint y: 342, distance: 148.0
click at [542, 379] on button "Proceed with MMUR Auto-Dispensation" at bounding box center [530, 387] width 166 height 33
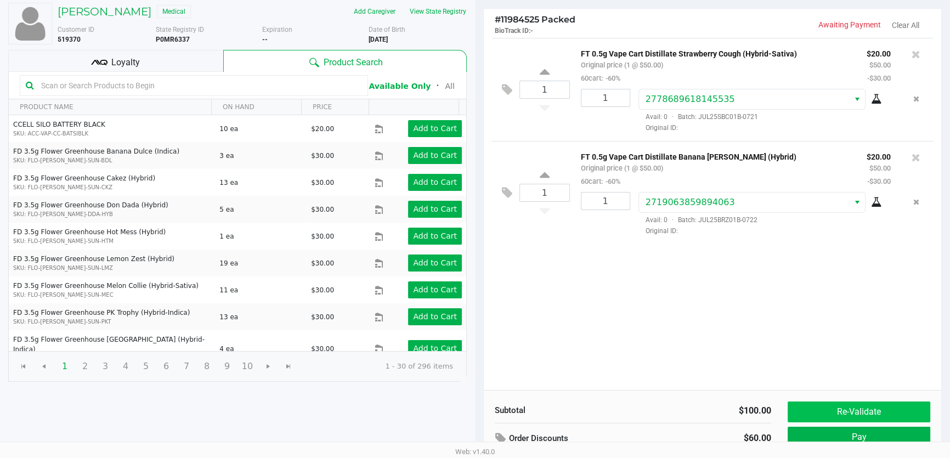
scroll to position [111, 0]
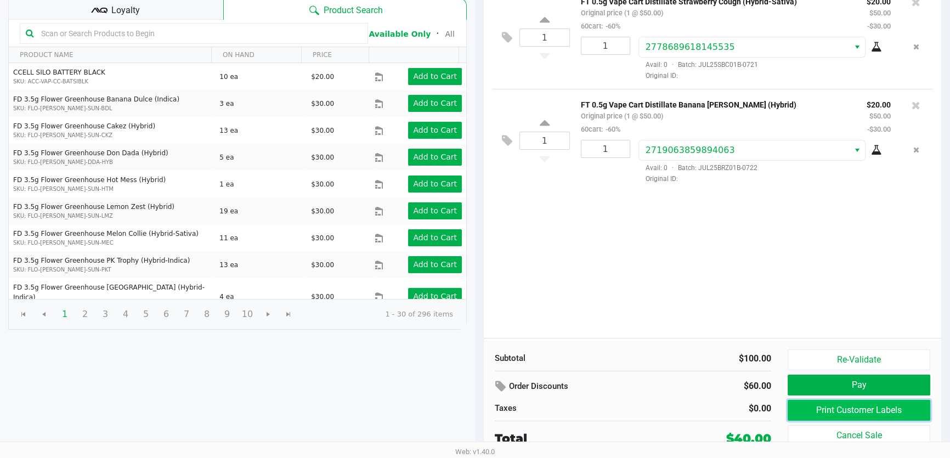
click at [851, 410] on button "Print Customer Labels" at bounding box center [858, 410] width 143 height 21
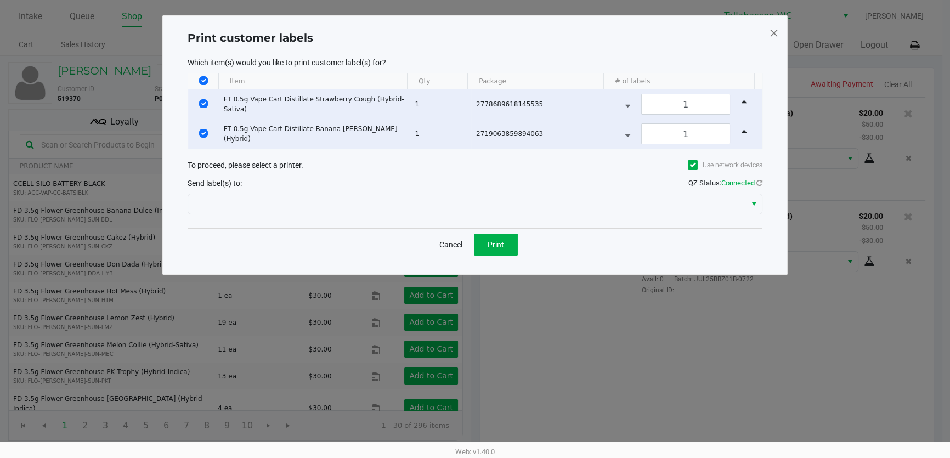
scroll to position [0, 0]
drag, startPoint x: 848, startPoint y: 406, endPoint x: 598, endPoint y: 230, distance: 306.2
click at [598, 230] on div "Cancel Print" at bounding box center [478, 244] width 575 height 32
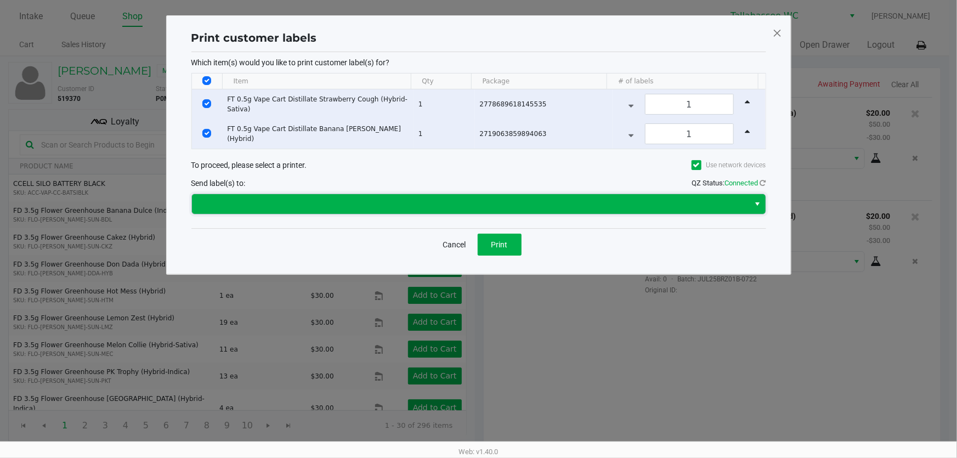
click at [499, 201] on span at bounding box center [470, 203] width 544 height 13
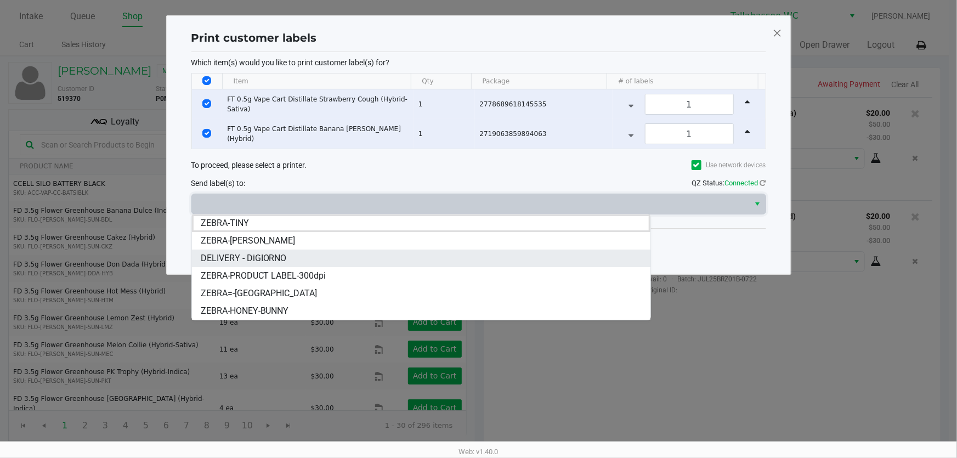
click at [310, 258] on li "DELIVERY - DiGIORNO" at bounding box center [421, 258] width 458 height 18
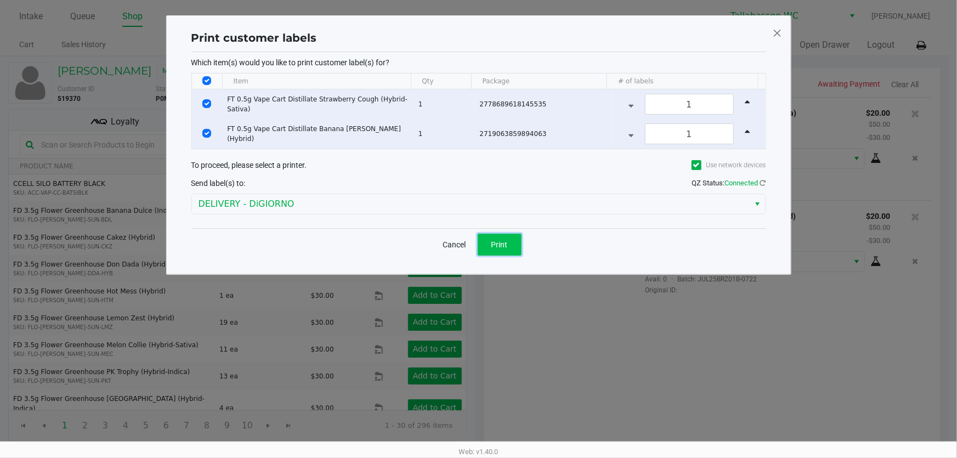
click at [483, 241] on button "Print" at bounding box center [500, 245] width 44 height 22
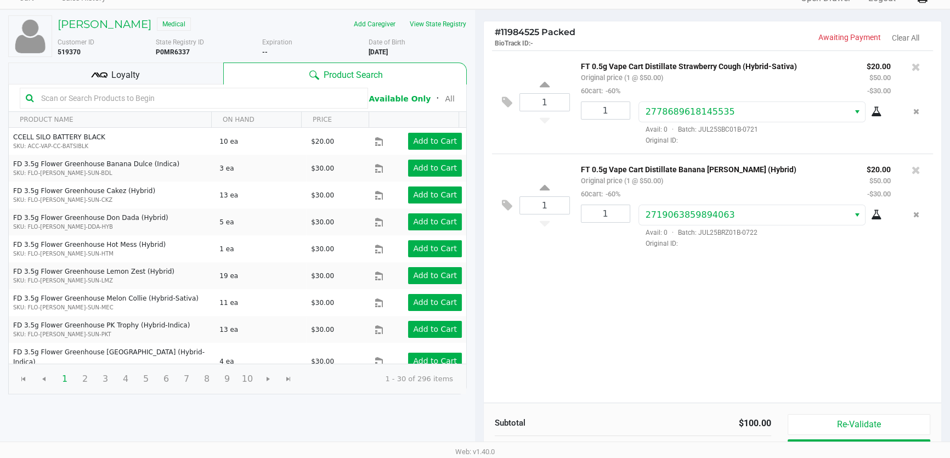
scroll to position [111, 0]
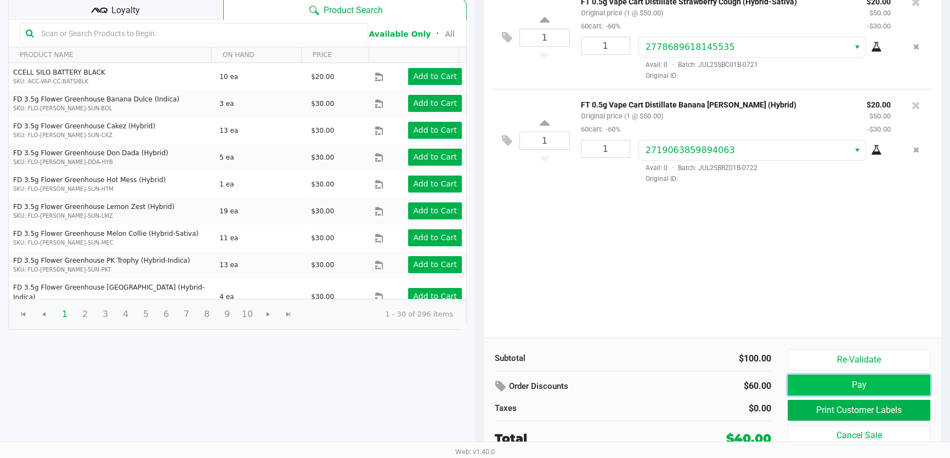
click at [880, 390] on button "Pay" at bounding box center [858, 384] width 143 height 21
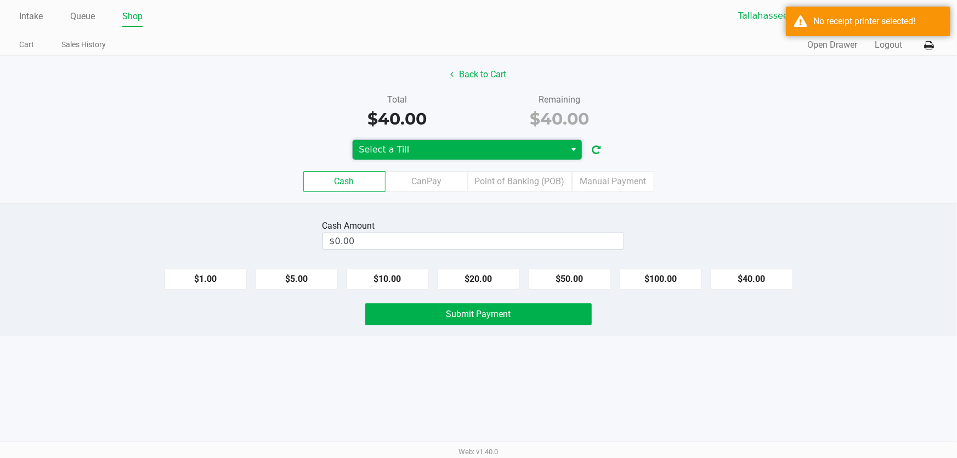
click at [465, 154] on span "Select a Till" at bounding box center [459, 149] width 200 height 13
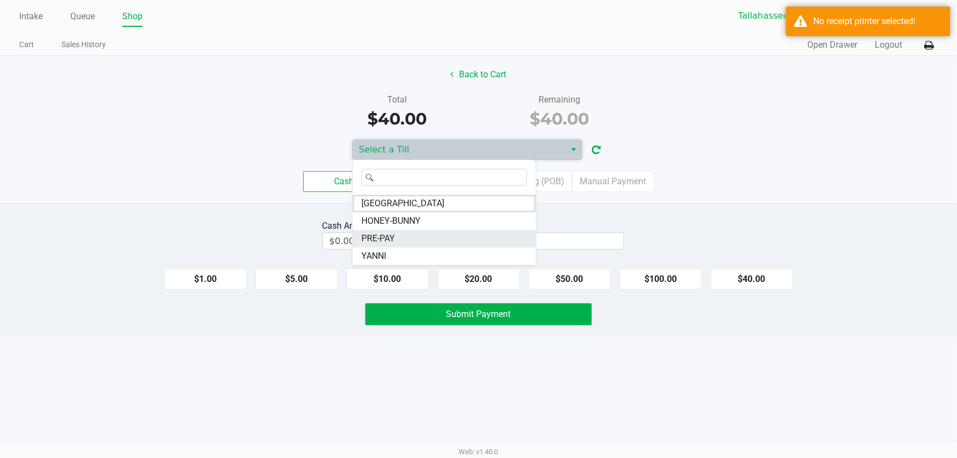
click at [394, 238] on span "PRE-PAY" at bounding box center [377, 238] width 33 height 13
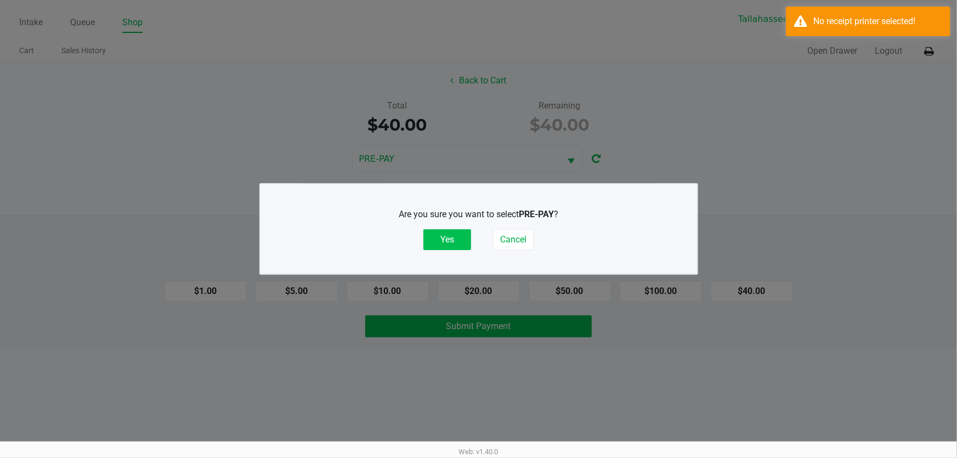
click at [450, 231] on button "Yes" at bounding box center [447, 239] width 48 height 21
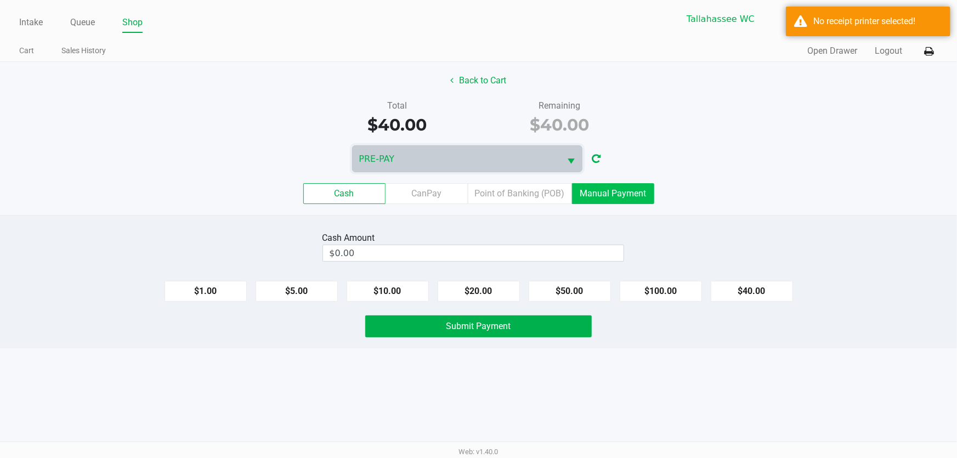
click at [588, 196] on label "Manual Payment" at bounding box center [613, 193] width 82 height 21
click at [0, 0] on 8 "Manual Payment" at bounding box center [0, 0] width 0 height 0
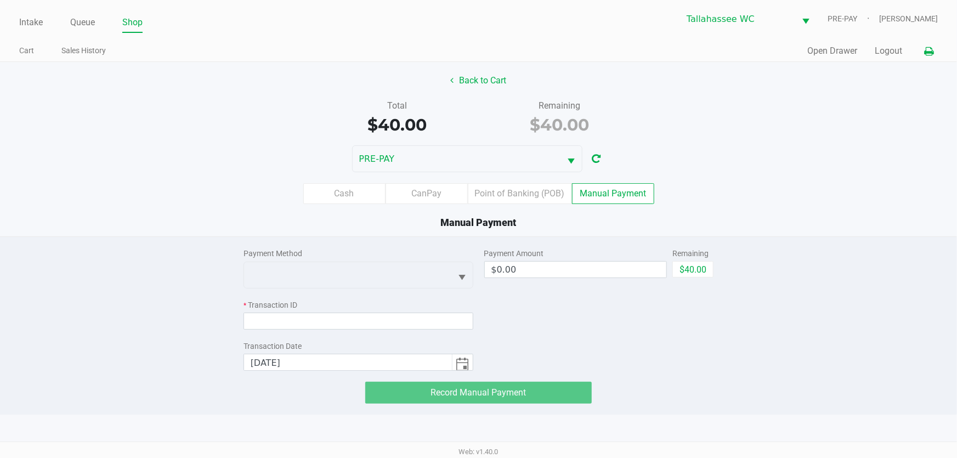
click at [927, 56] on button at bounding box center [928, 51] width 18 height 20
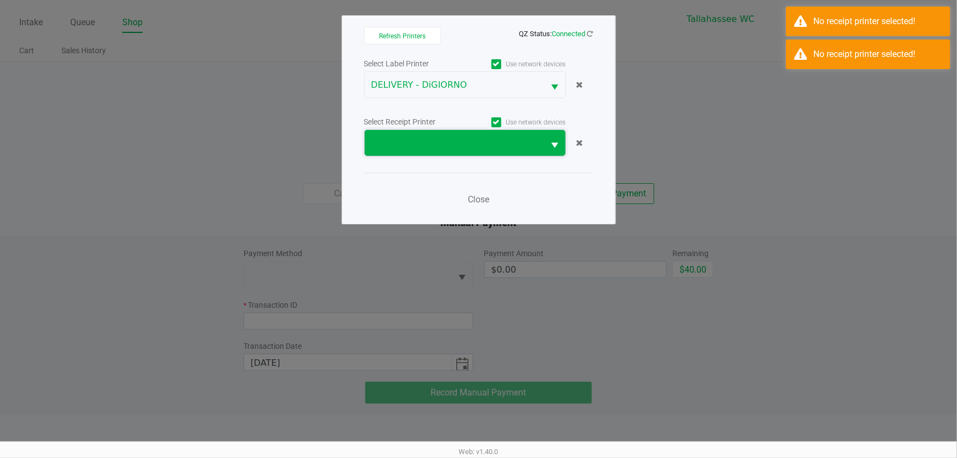
click at [456, 145] on span at bounding box center [454, 143] width 167 height 13
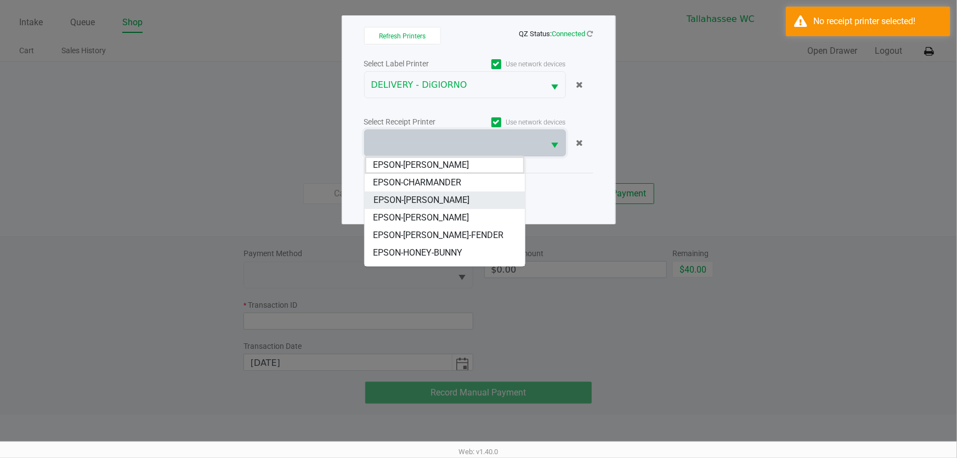
scroll to position [30, 0]
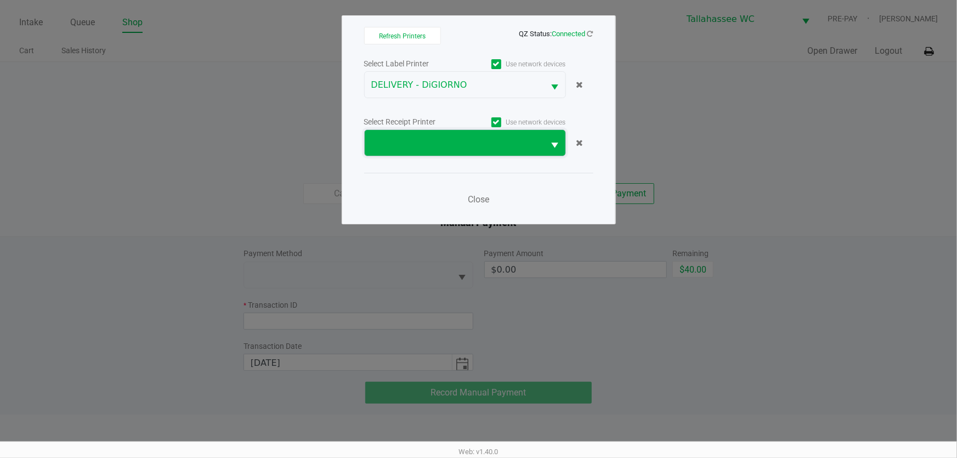
click at [478, 143] on span at bounding box center [454, 143] width 167 height 13
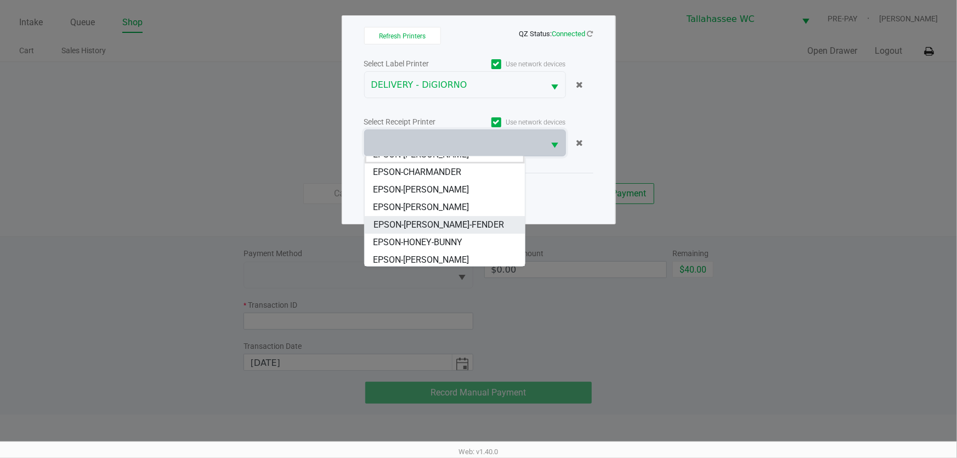
scroll to position [0, 0]
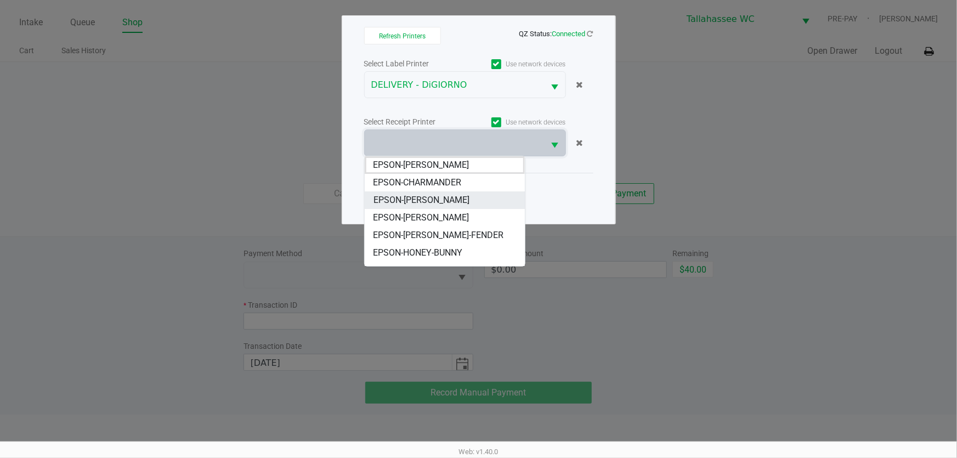
click at [462, 202] on li "EPSON-CHER" at bounding box center [445, 200] width 160 height 18
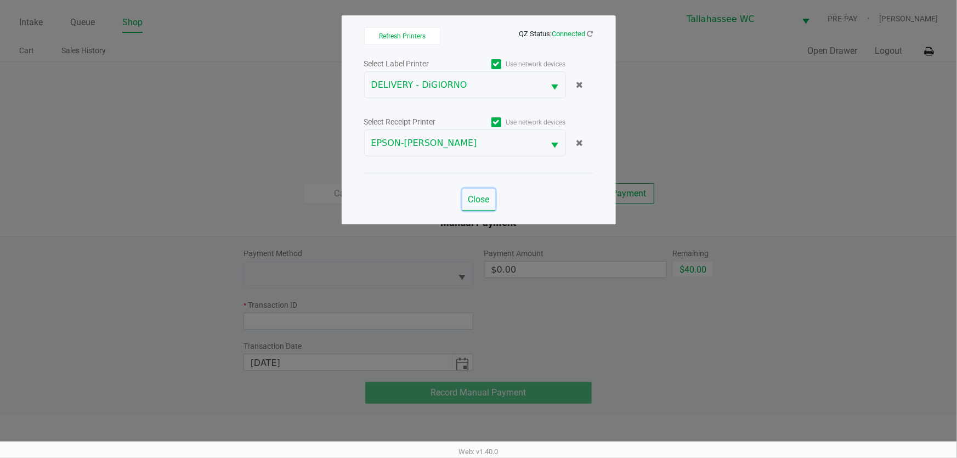
click at [464, 200] on button "Close" at bounding box center [478, 200] width 33 height 22
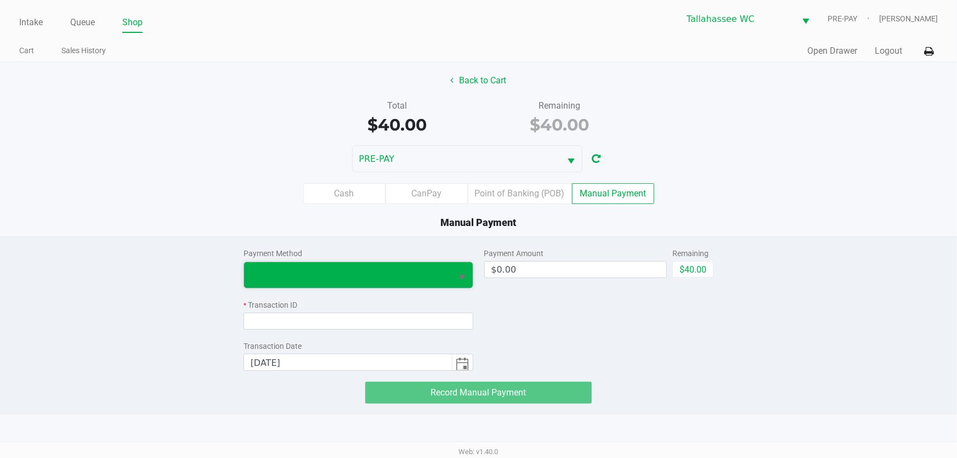
click at [403, 266] on span at bounding box center [348, 275] width 208 height 26
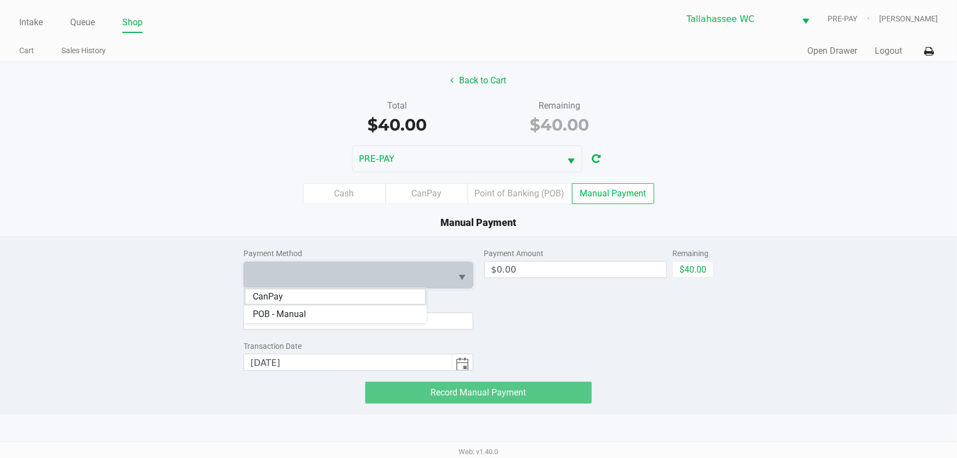
click at [330, 294] on li "CanPay" at bounding box center [335, 297] width 183 height 18
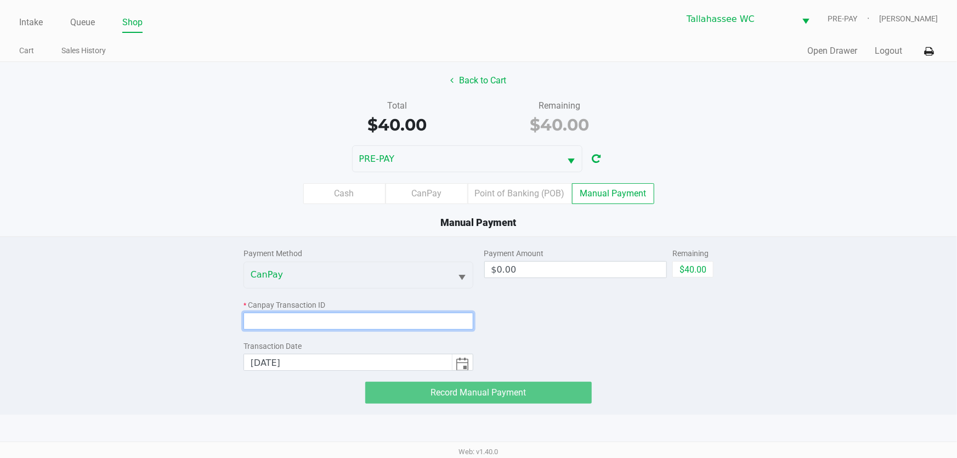
click at [327, 319] on input at bounding box center [358, 321] width 230 height 17
paste input "HA4A3IDAFUXA"
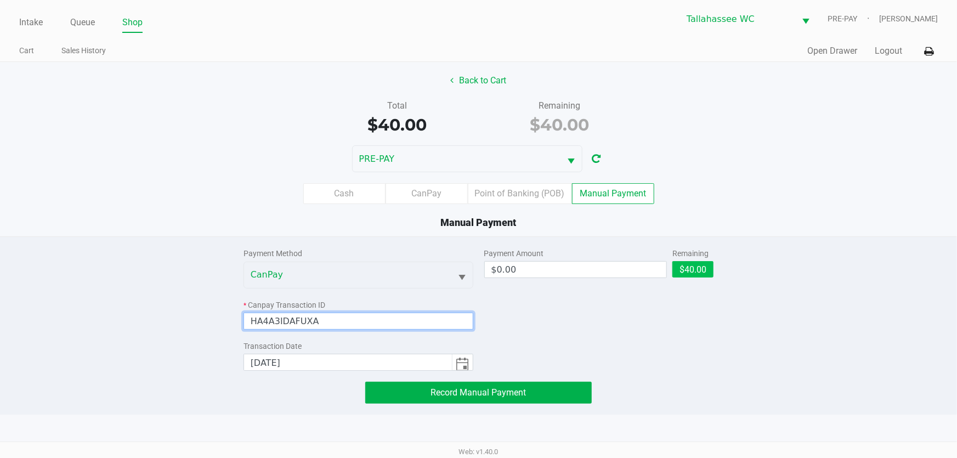
type input "HA4A3IDAFUXA"
click at [709, 265] on button "$40.00" at bounding box center [692, 269] width 41 height 16
type input "$40.00"
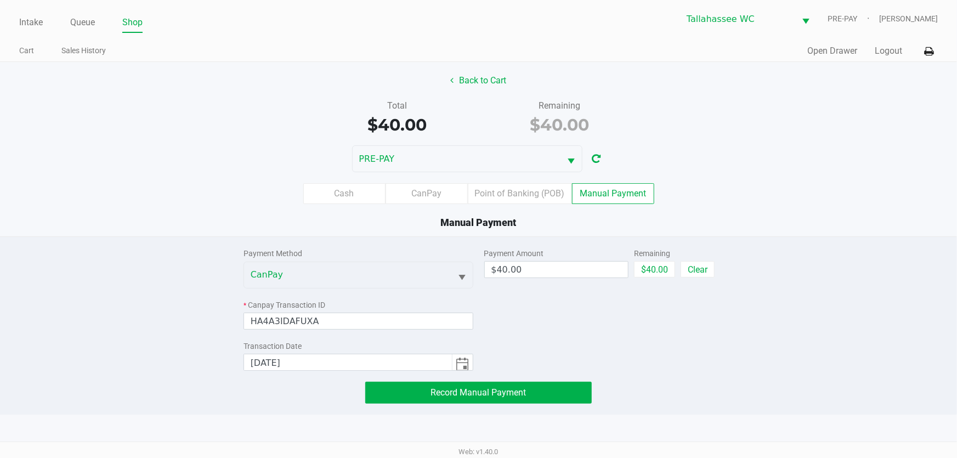
click at [731, 370] on div "Payment Method CanPay * Canpay Transaction ID HA4A3IDAFUXA Transaction Date 9/2…" at bounding box center [478, 320] width 973 height 167
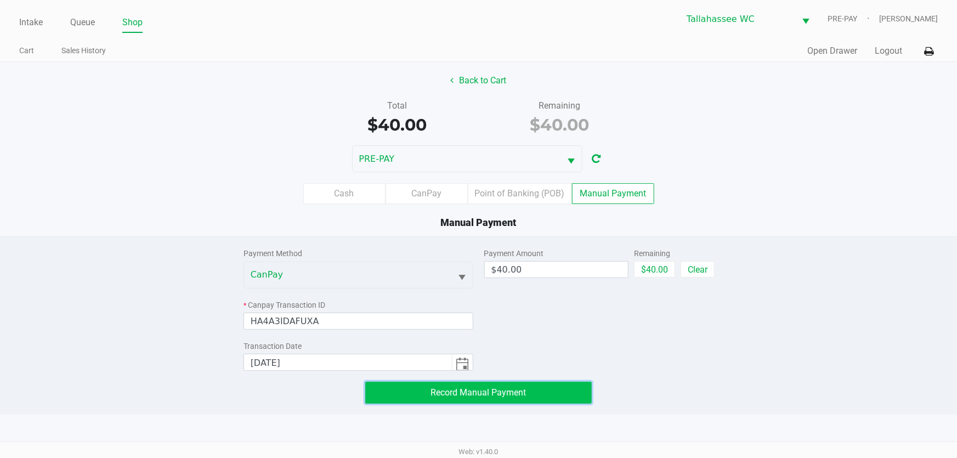
click at [567, 394] on button "Record Manual Payment" at bounding box center [478, 393] width 227 height 22
